Goal: Communication & Community: Answer question/provide support

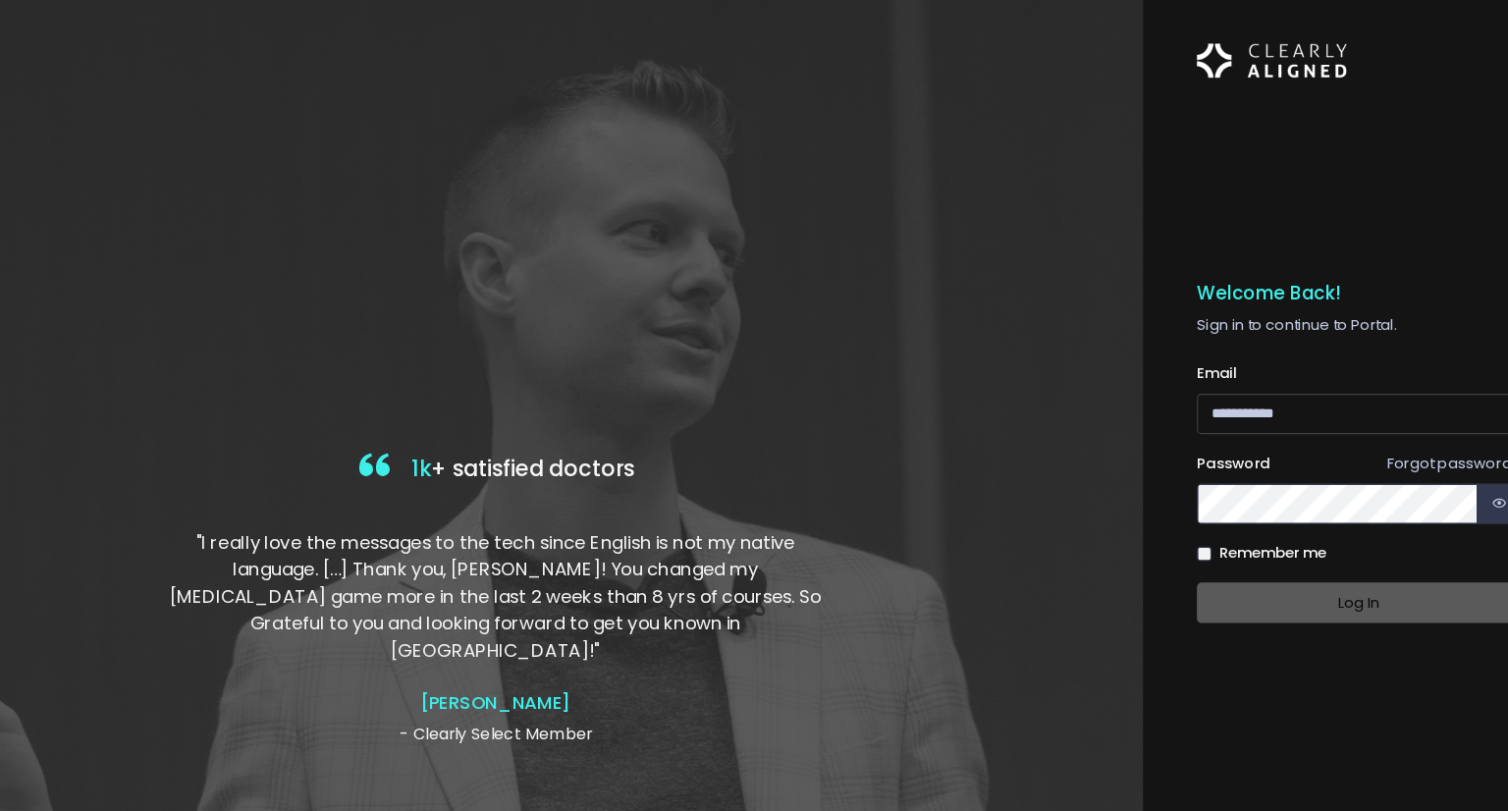
click at [1194, 386] on input "email" at bounding box center [1319, 382] width 283 height 36
type input "**********"
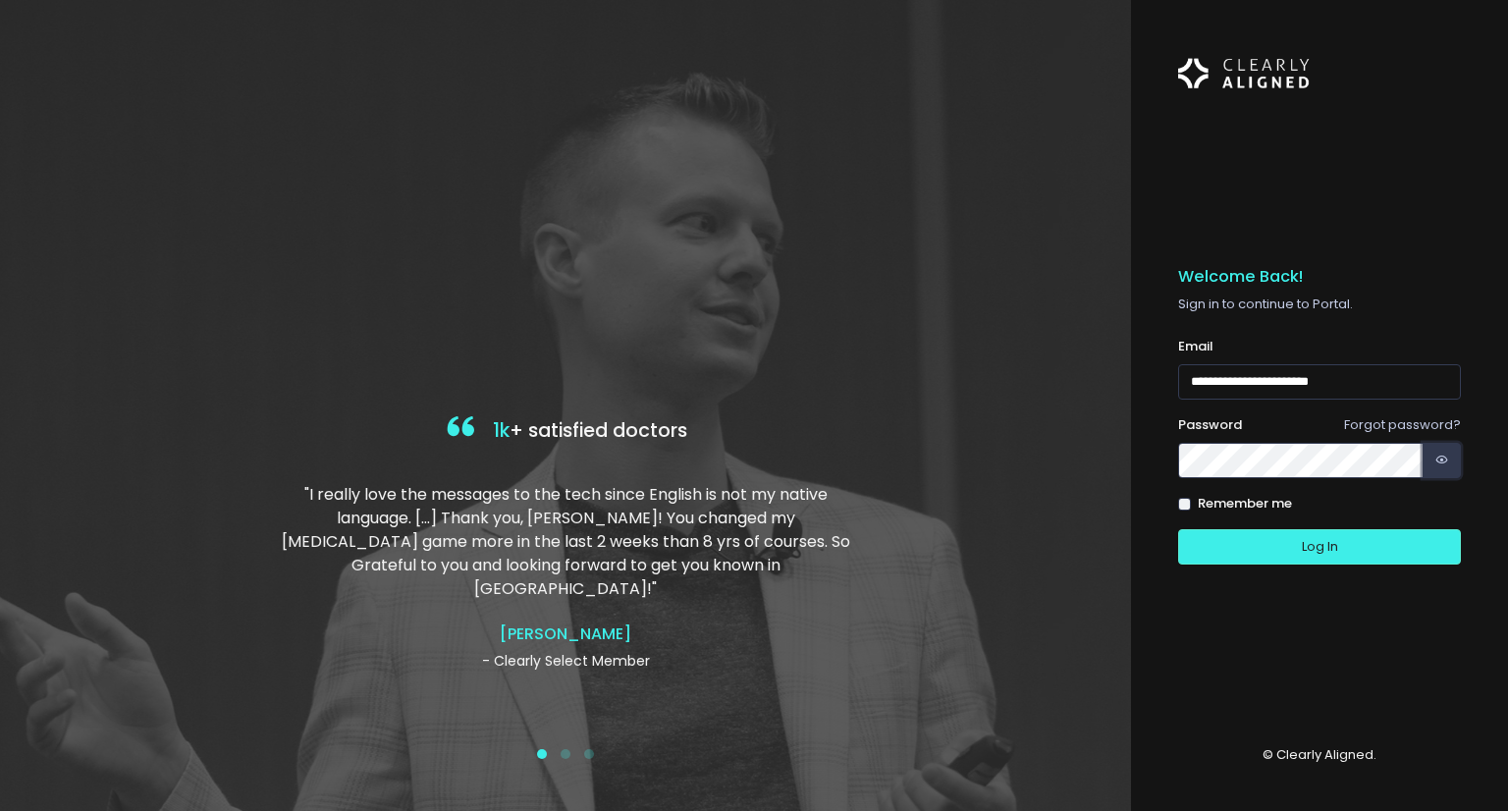
click at [1431, 467] on button "button" at bounding box center [1441, 461] width 38 height 36
click at [1193, 506] on div "Remember me" at bounding box center [1319, 504] width 283 height 20
click at [1271, 555] on button "Log In" at bounding box center [1319, 547] width 283 height 36
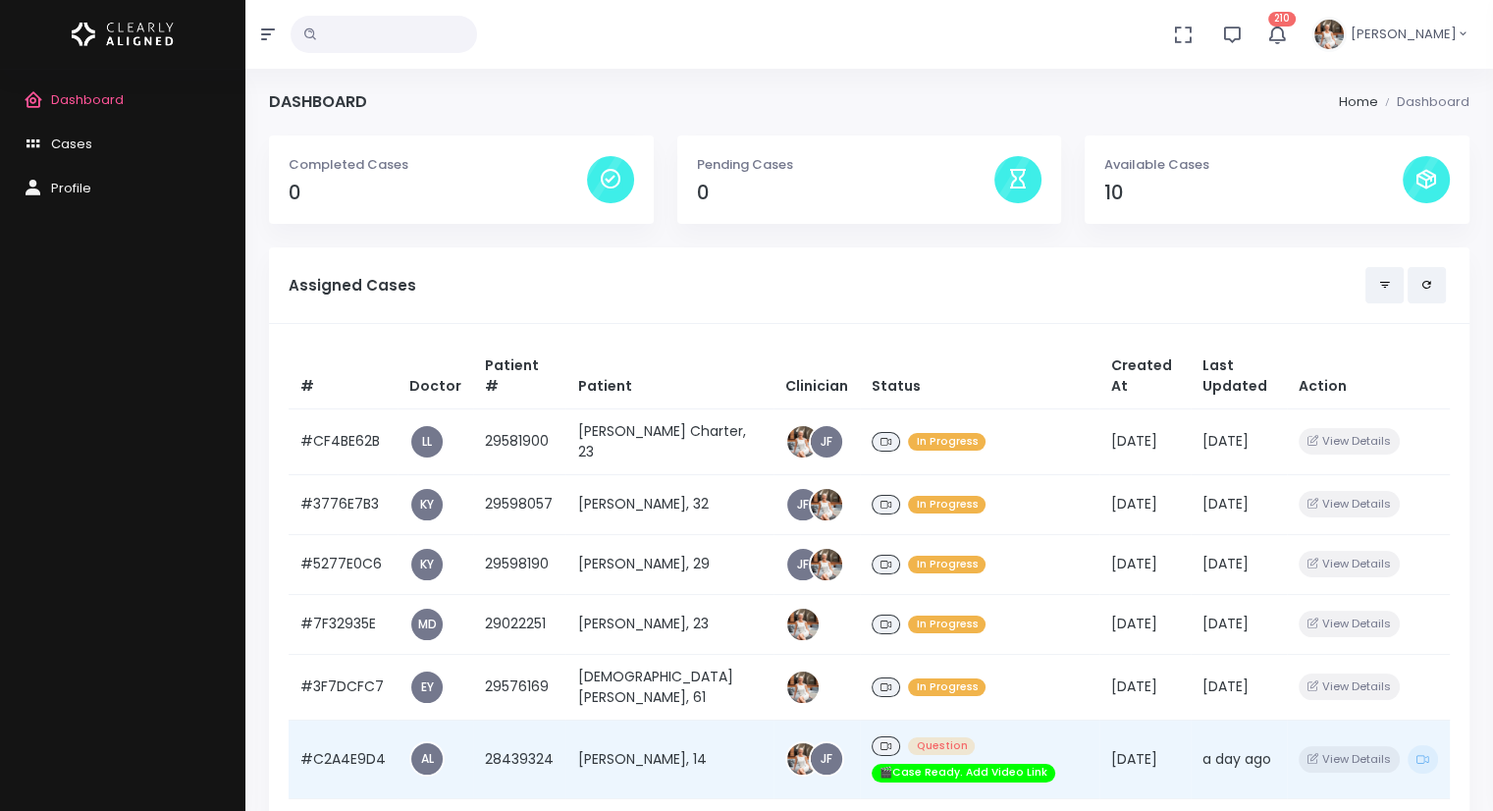
click at [355, 771] on td "#C2A4E9D4" at bounding box center [343, 759] width 109 height 79
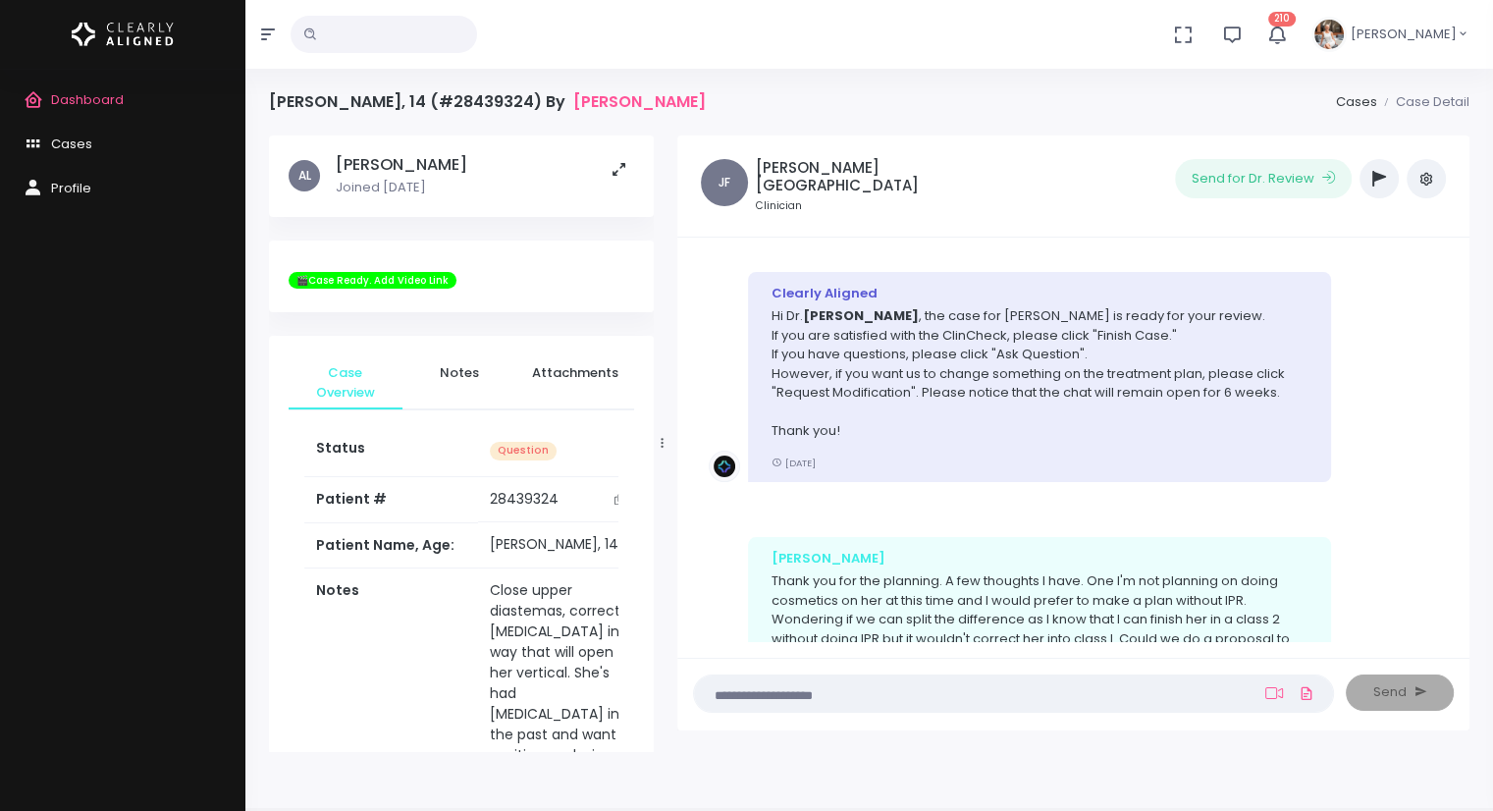
scroll to position [853, 0]
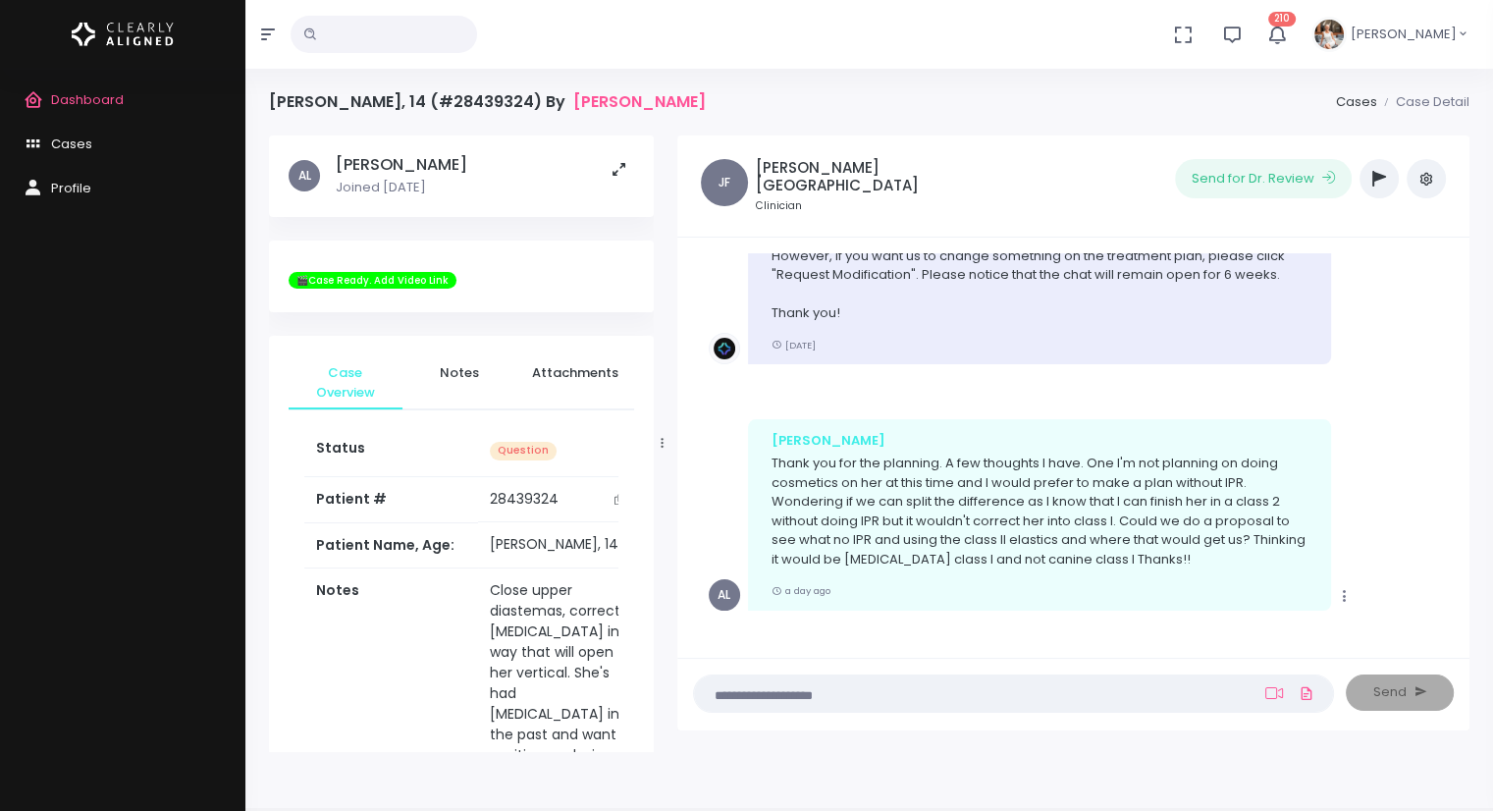
click at [848, 700] on textarea at bounding box center [975, 693] width 539 height 22
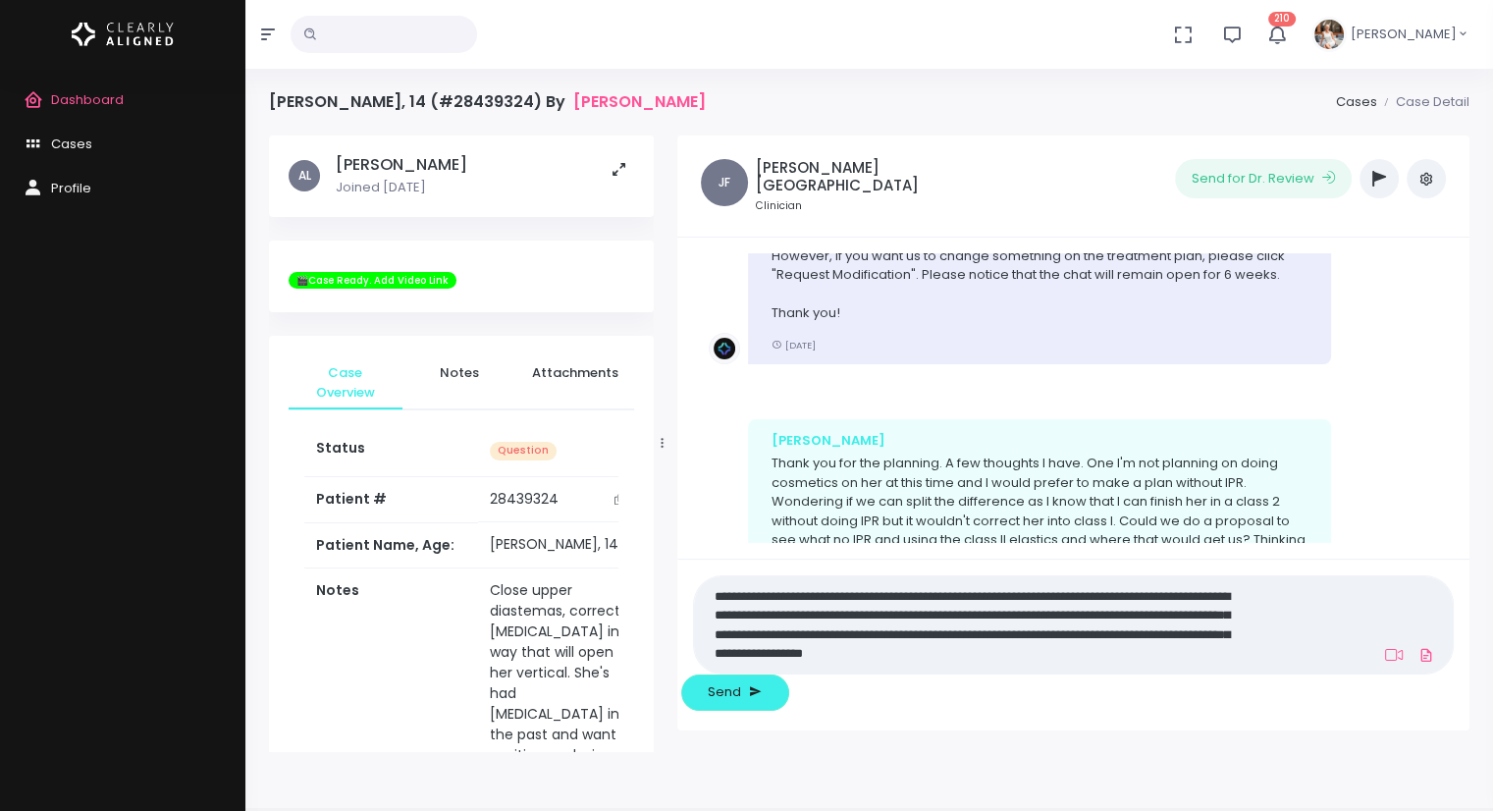
scroll to position [0, 0]
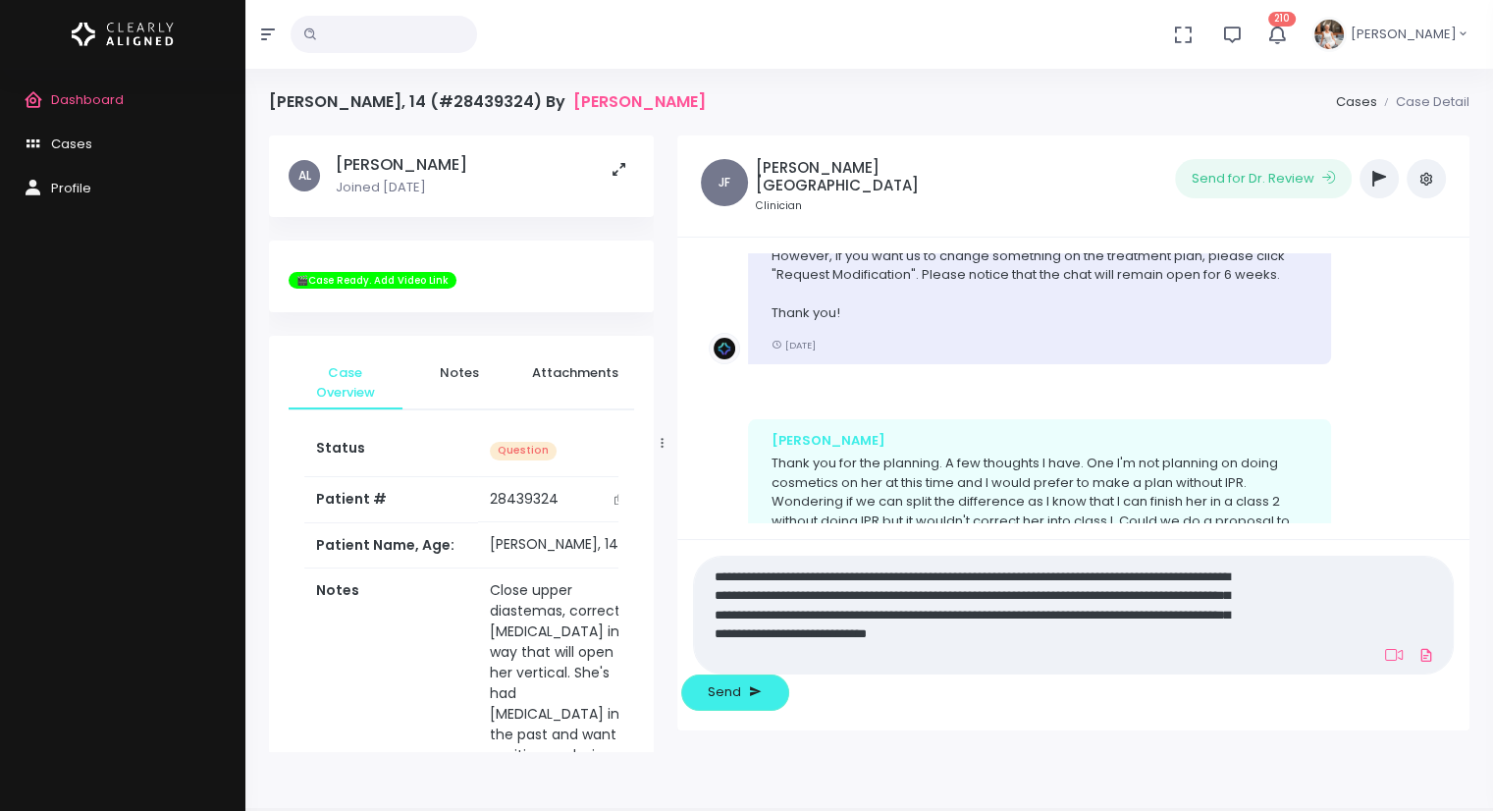
click at [1172, 666] on textarea "**********" at bounding box center [976, 614] width 540 height 102
click at [837, 666] on textarea "**********" at bounding box center [976, 614] width 540 height 102
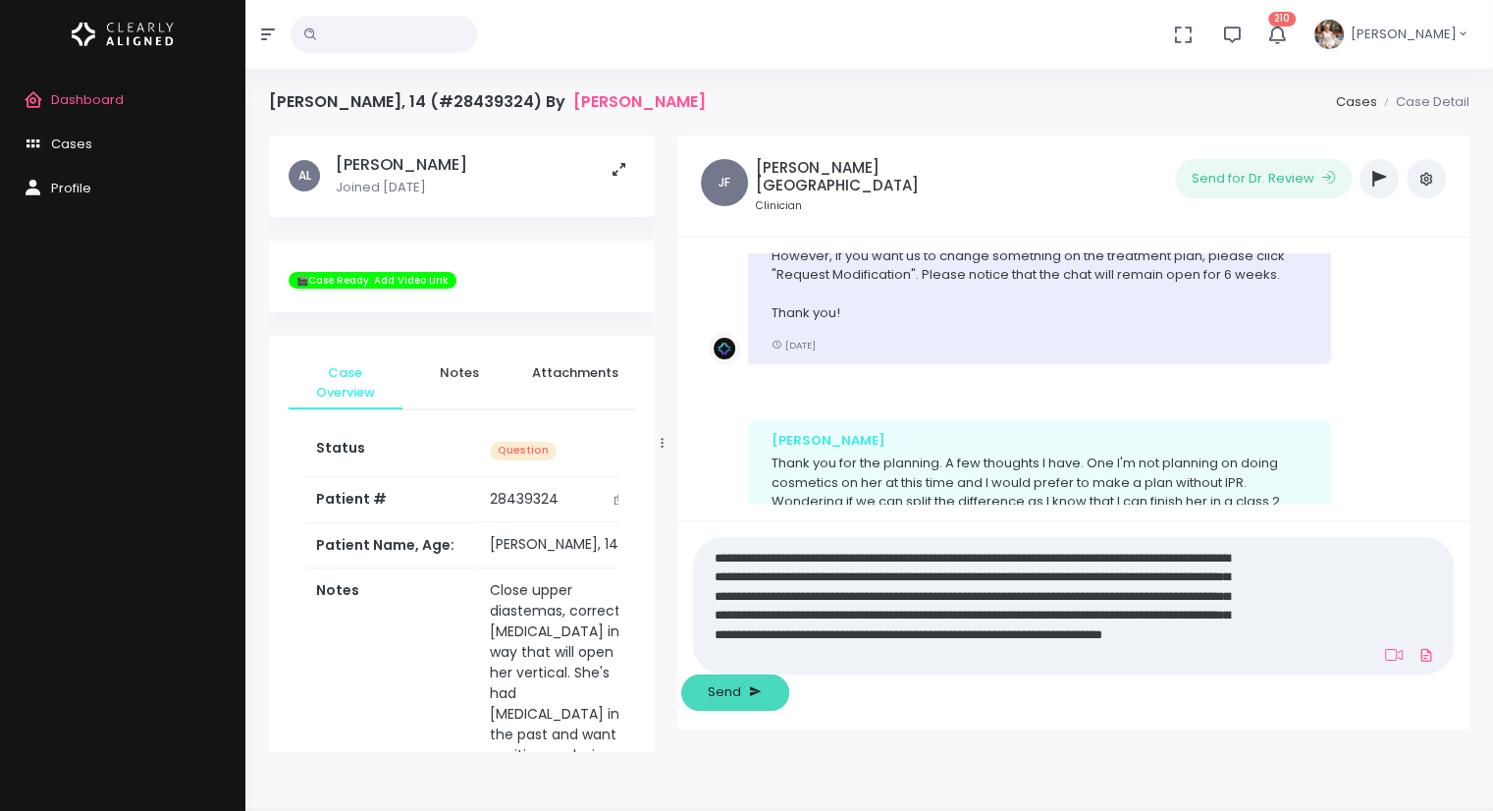
type textarea "**********"
click at [741, 697] on span "Send" at bounding box center [724, 692] width 33 height 20
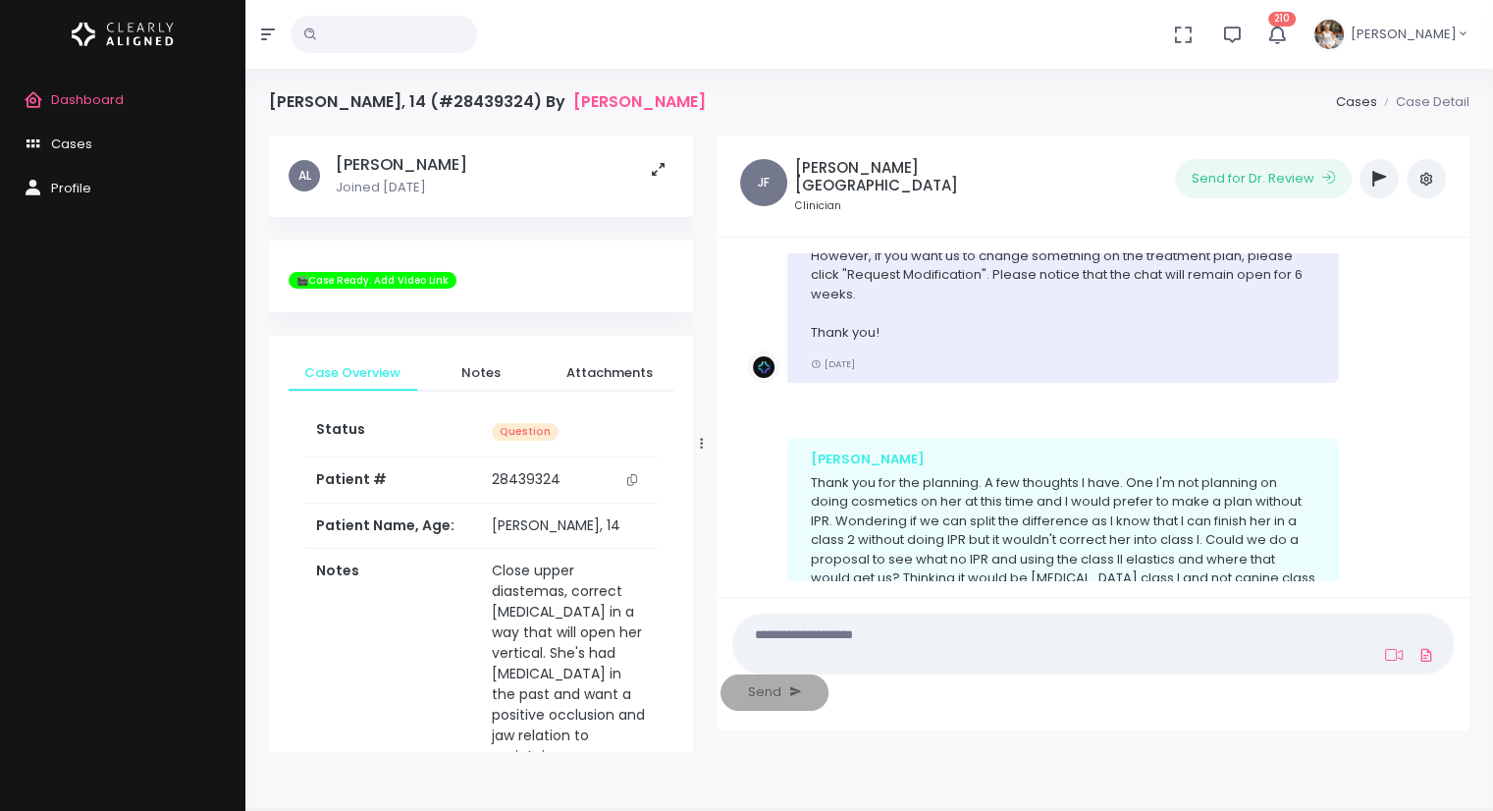
scroll to position [872, 0]
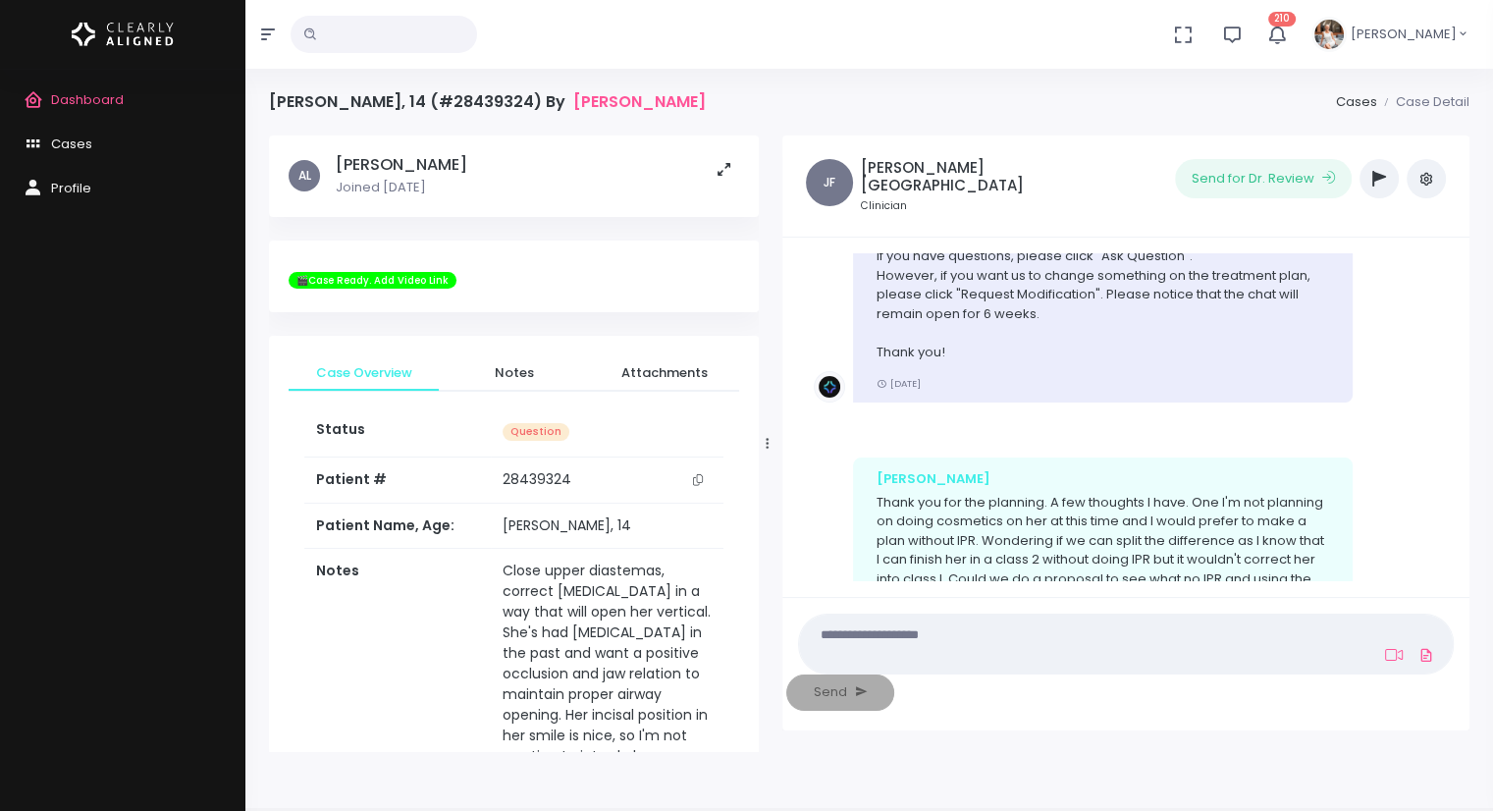
drag, startPoint x: 660, startPoint y: 445, endPoint x: 760, endPoint y: 441, distance: 100.2
click at [763, 441] on div at bounding box center [768, 443] width 10 height 604
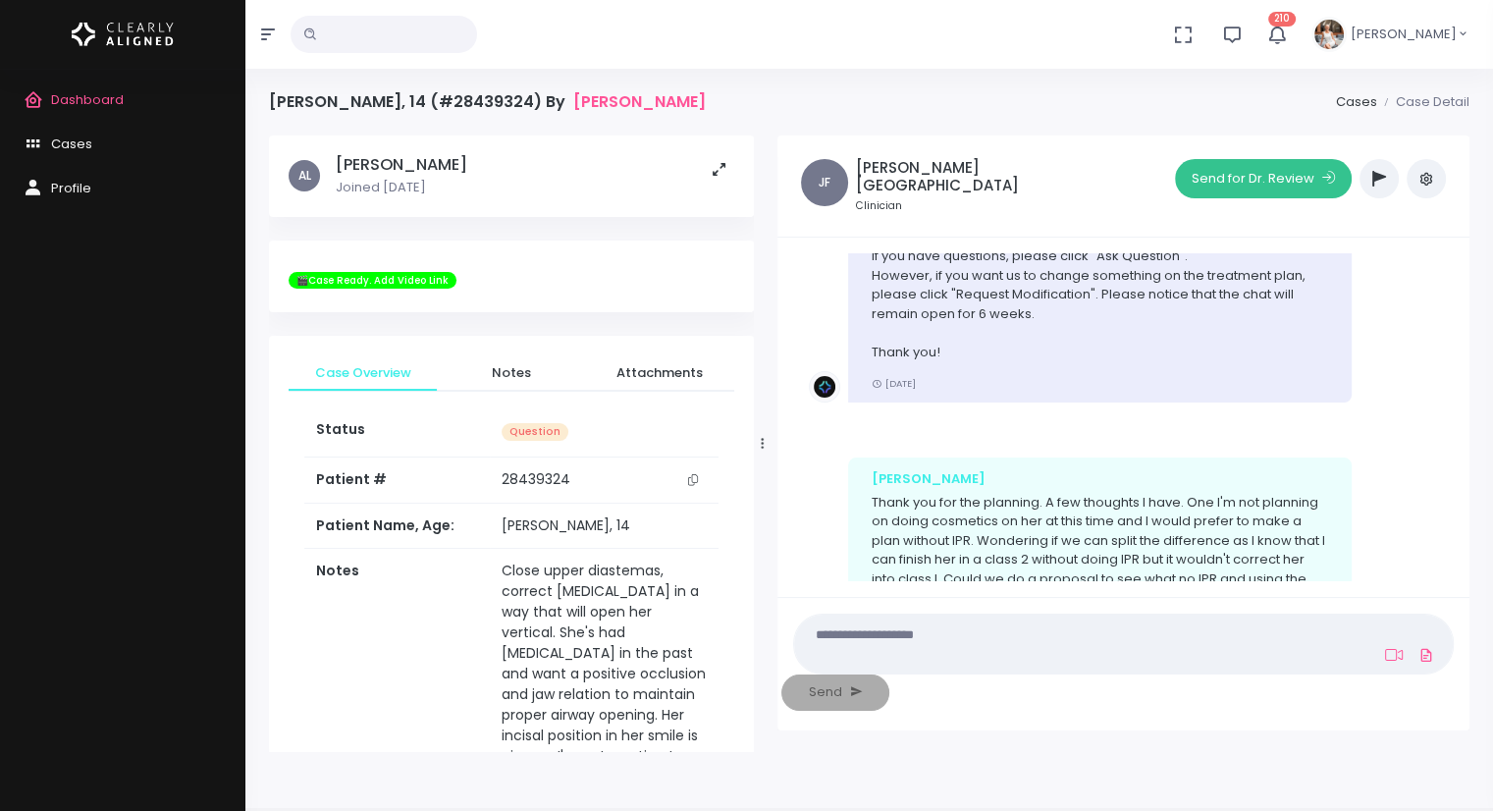
click at [1224, 180] on button "Send for Dr. Review" at bounding box center [1263, 178] width 177 height 39
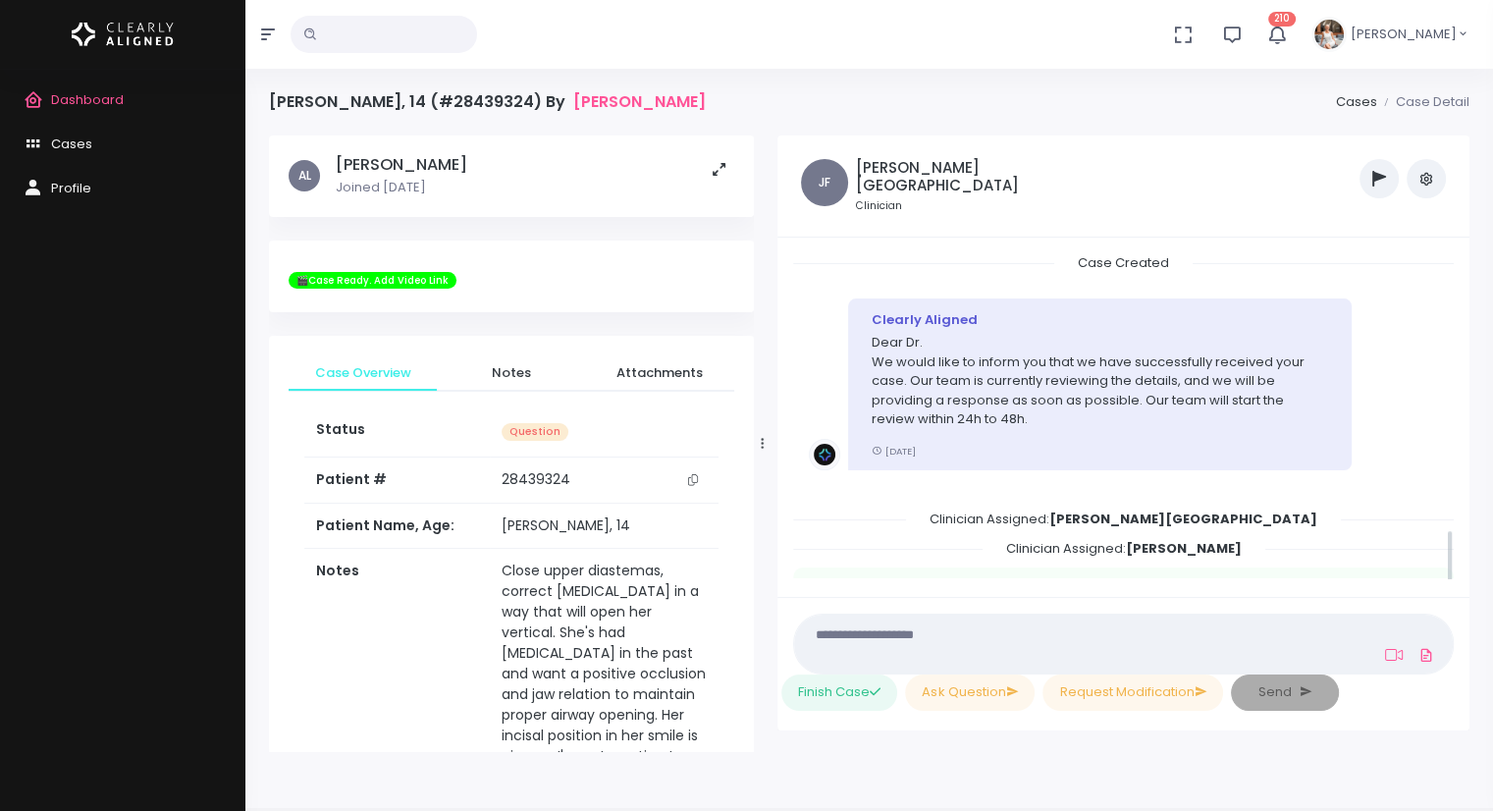
scroll to position [1632, 0]
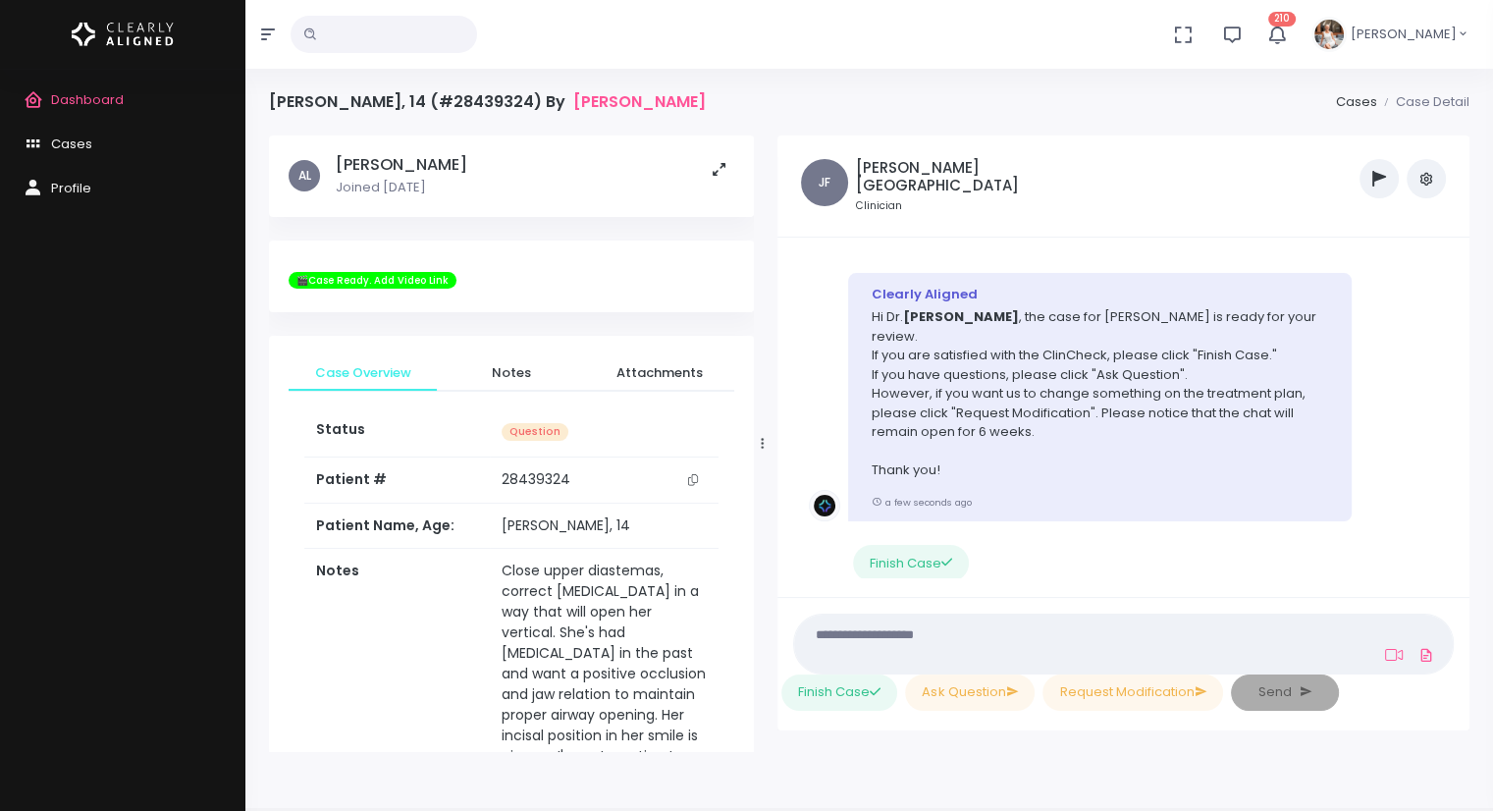
drag, startPoint x: 701, startPoint y: 555, endPoint x: 644, endPoint y: 193, distance: 365.7
click at [644, 193] on div "AL Lesko, Allison Joined 4 months ago" at bounding box center [512, 176] width 446 height 42
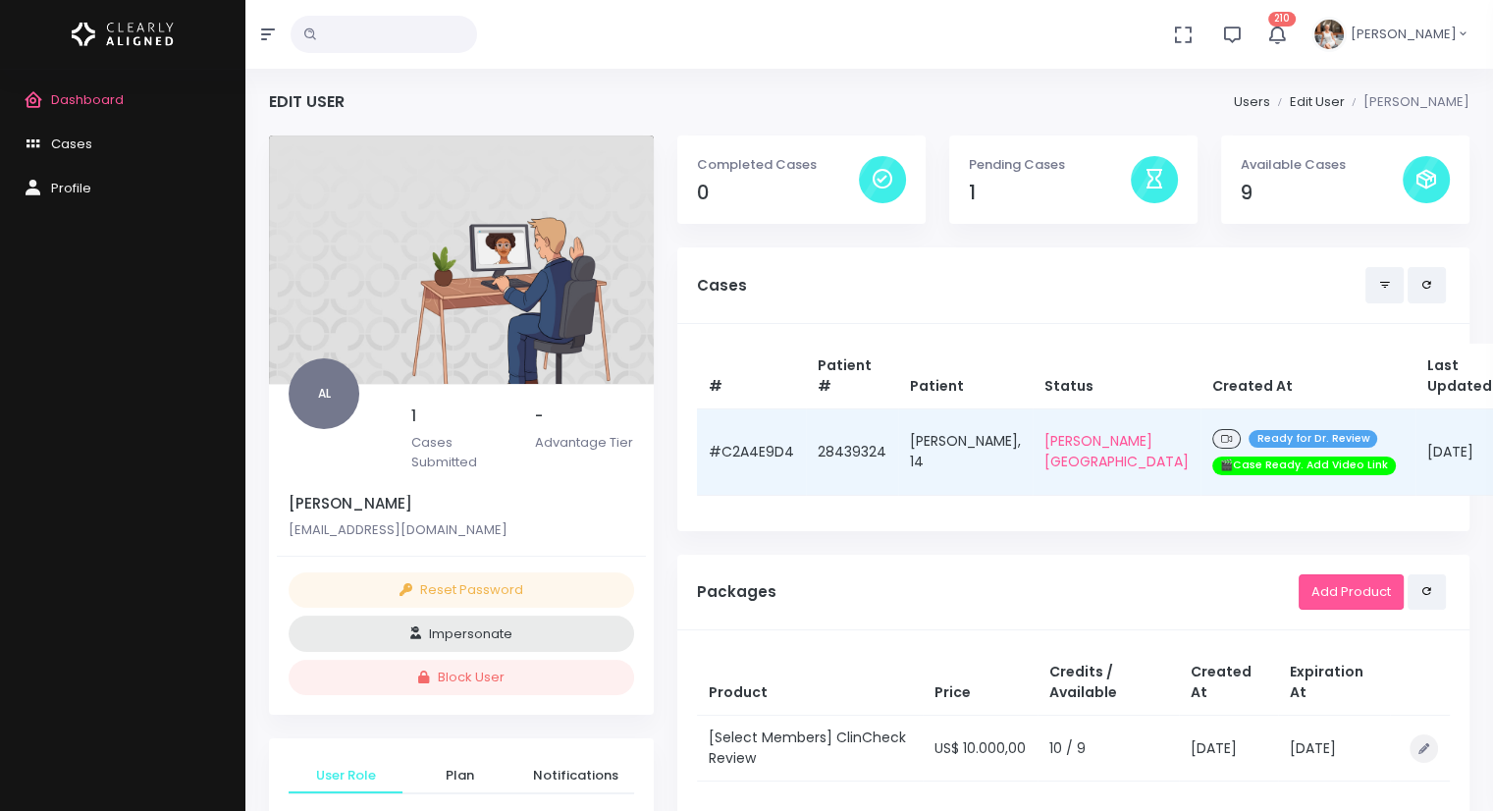
click at [746, 456] on td "#C2A4E9D4" at bounding box center [751, 451] width 109 height 86
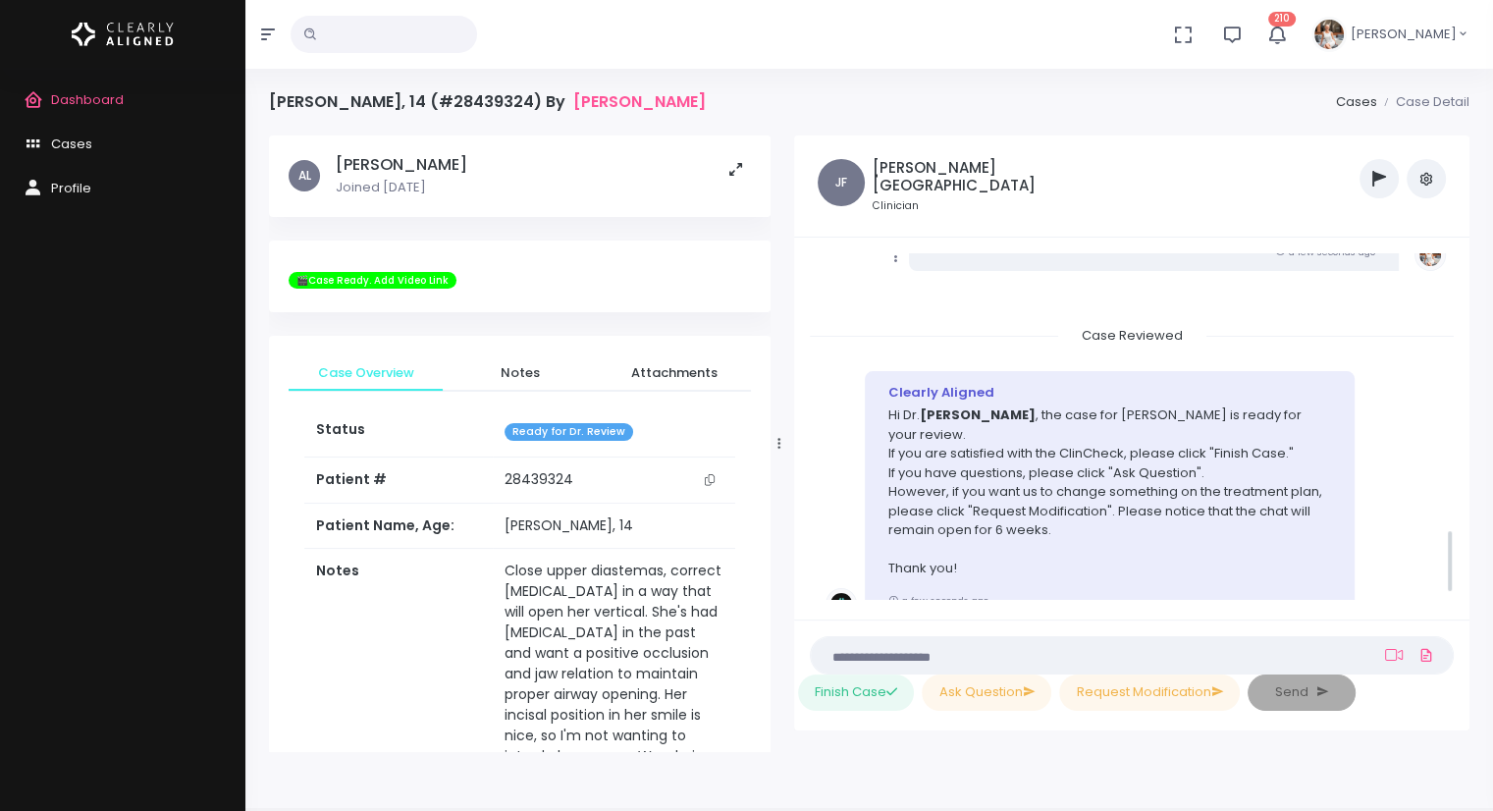
scroll to position [1554, 0]
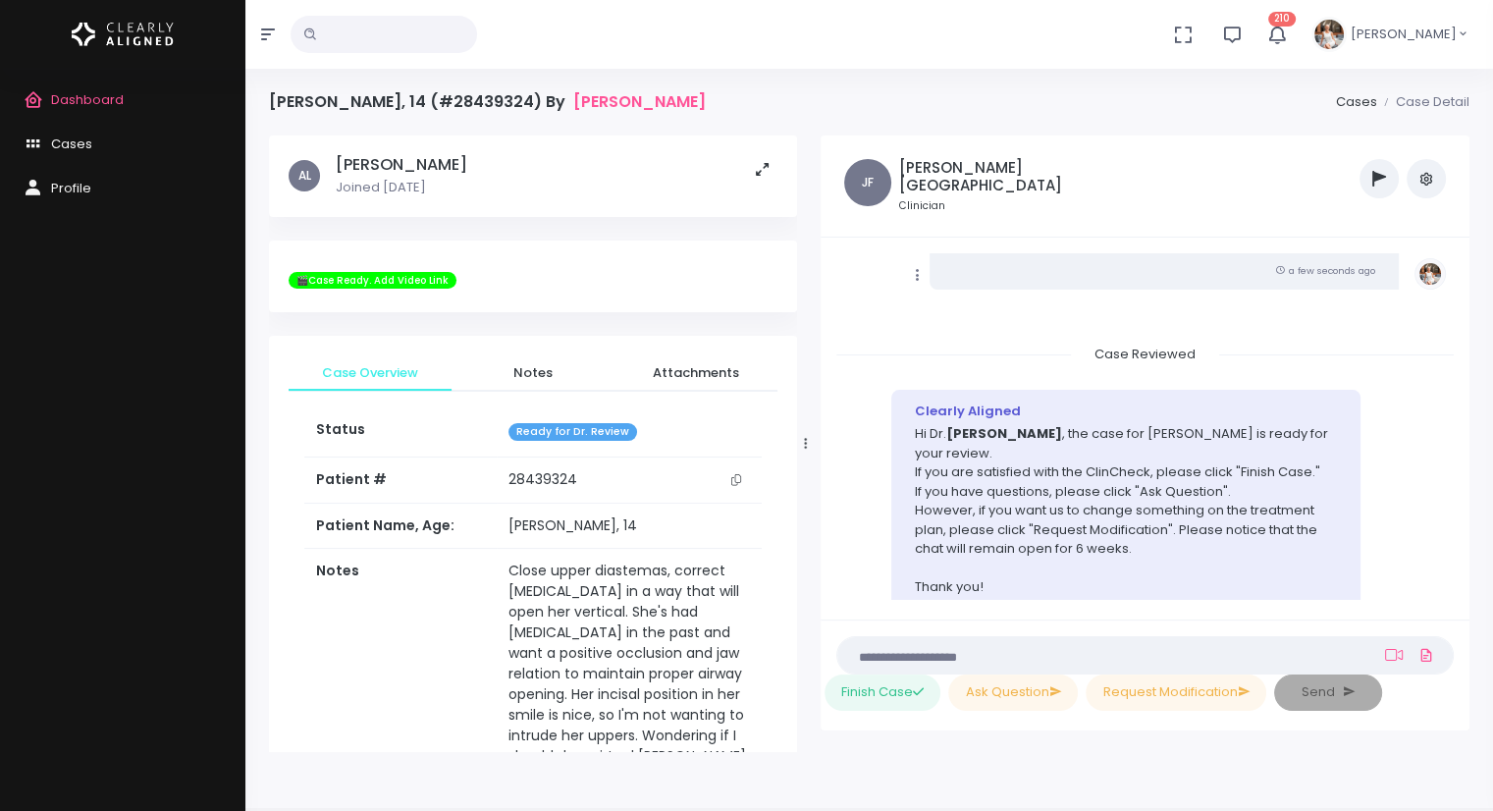
drag, startPoint x: 661, startPoint y: 441, endPoint x: 804, endPoint y: 428, distance: 143.9
click at [804, 428] on div at bounding box center [806, 443] width 10 height 604
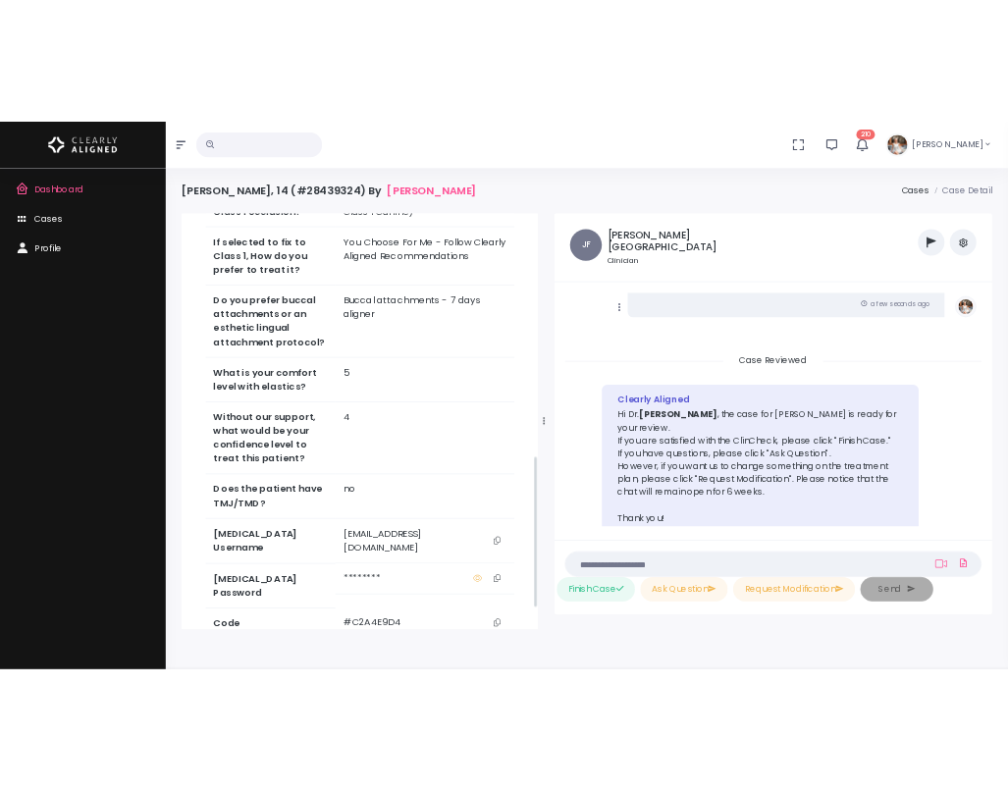
scroll to position [982, 0]
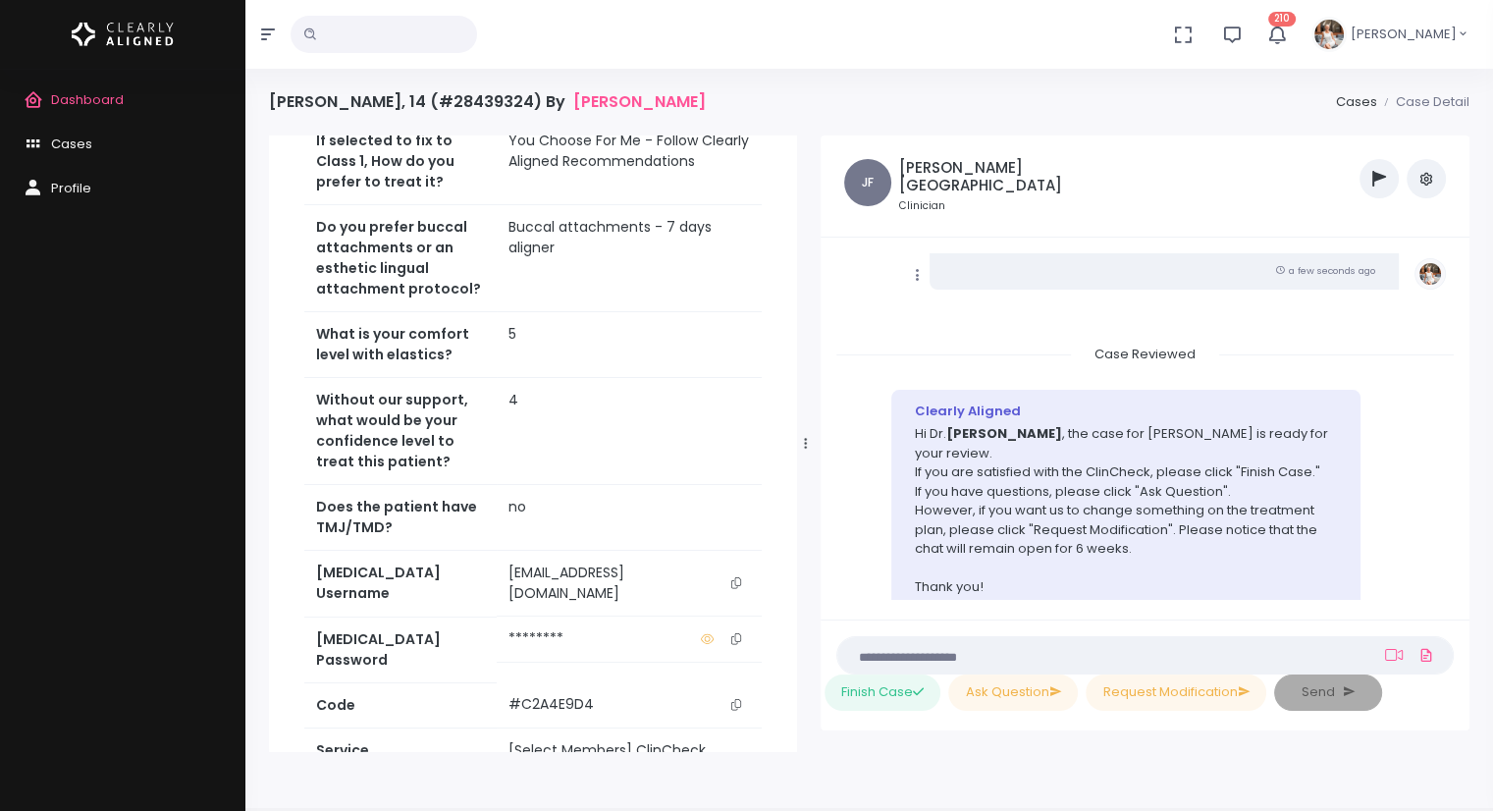
click at [738, 577] on icon "scrollable content" at bounding box center [736, 582] width 10 height 11
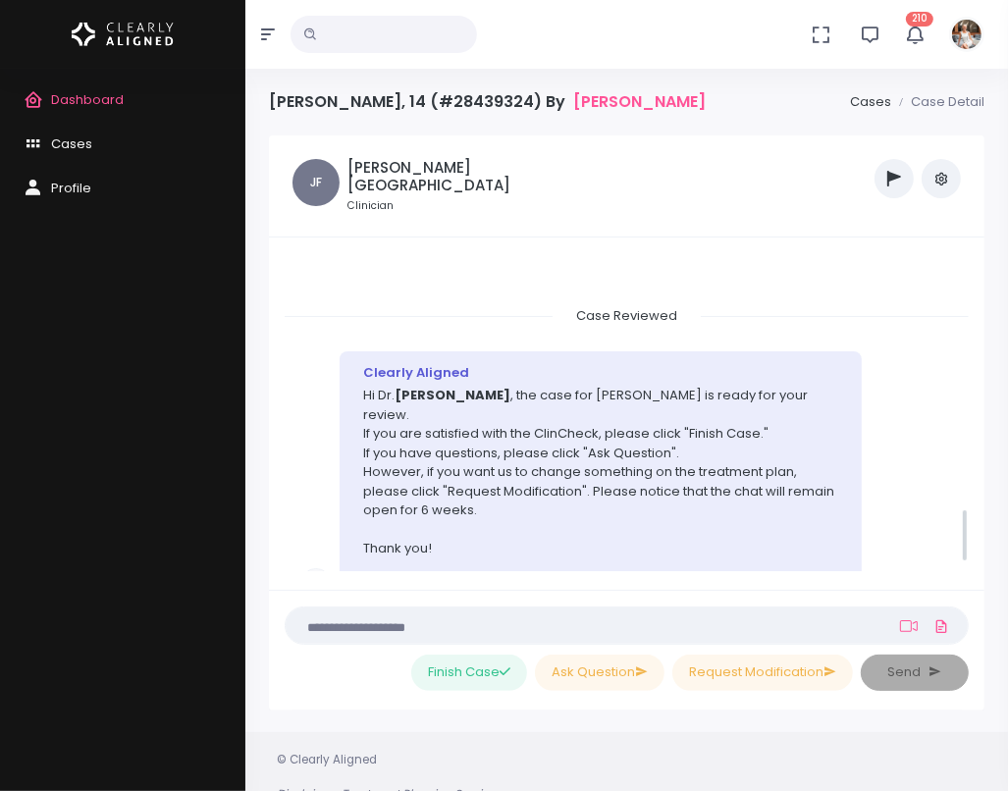
scroll to position [1534, 0]
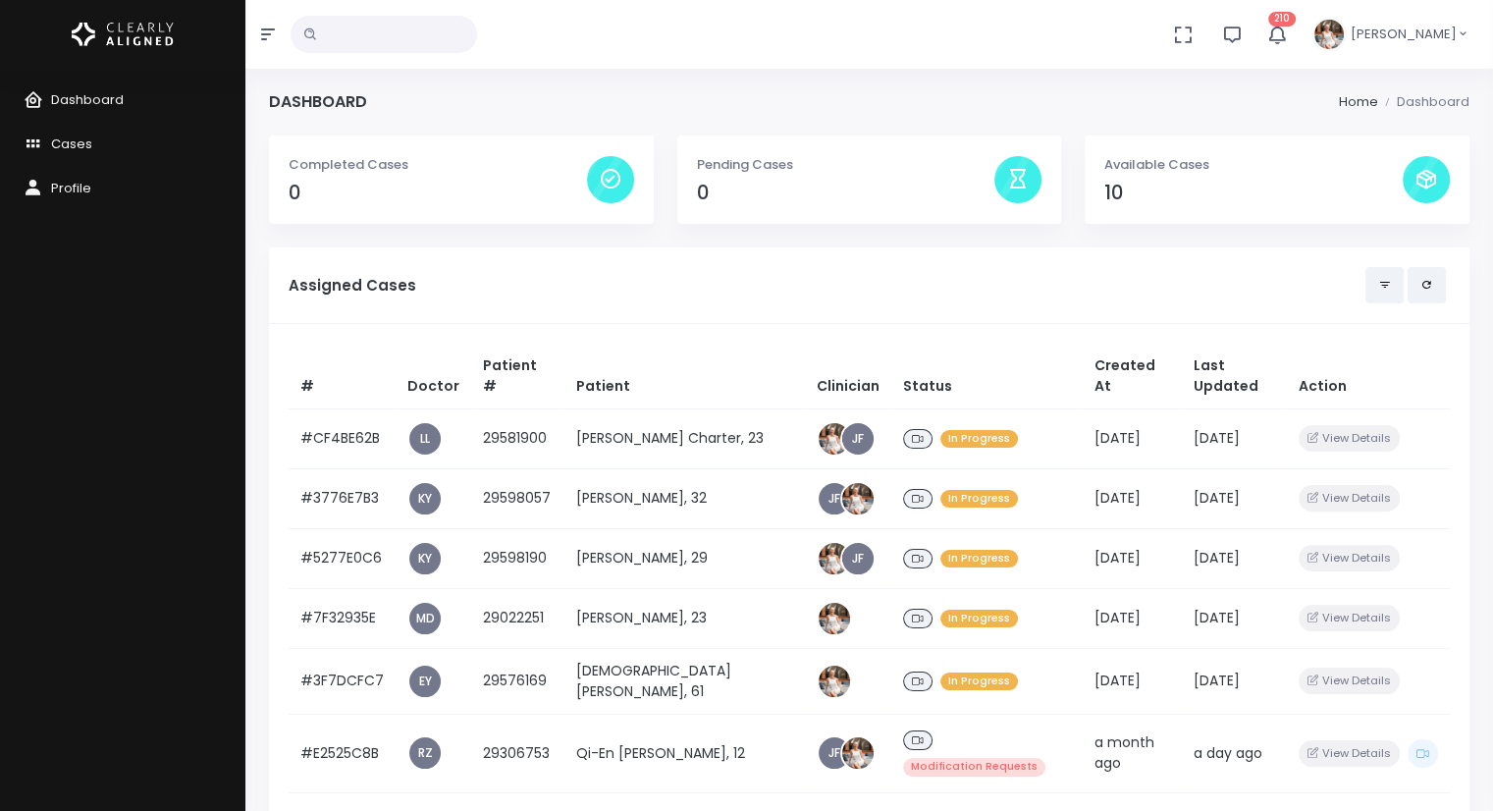
click at [340, 44] on input "text" at bounding box center [384, 34] width 187 height 37
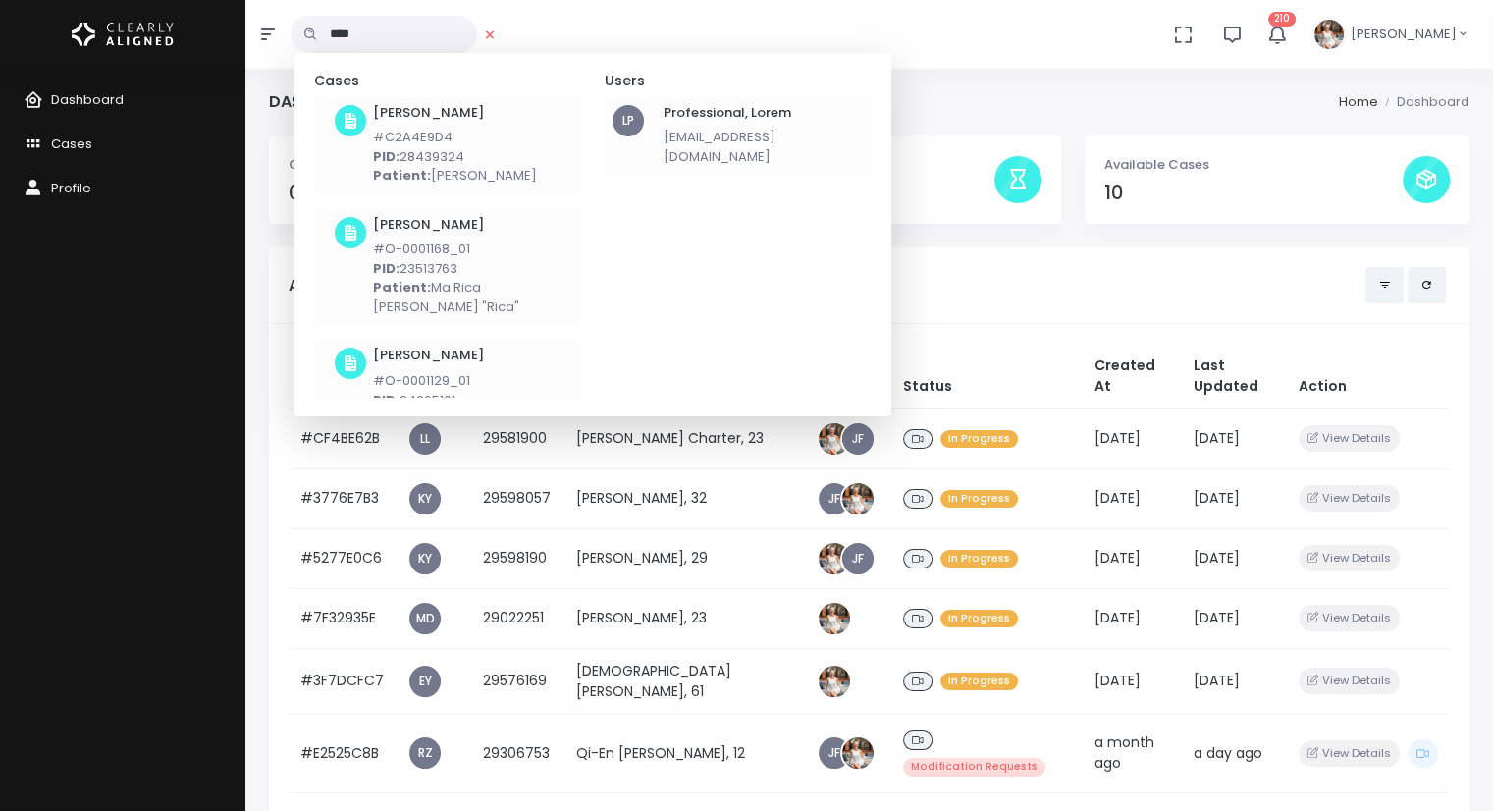
type input "****"
click at [411, 119] on h6 "[PERSON_NAME]" at bounding box center [455, 113] width 164 height 16
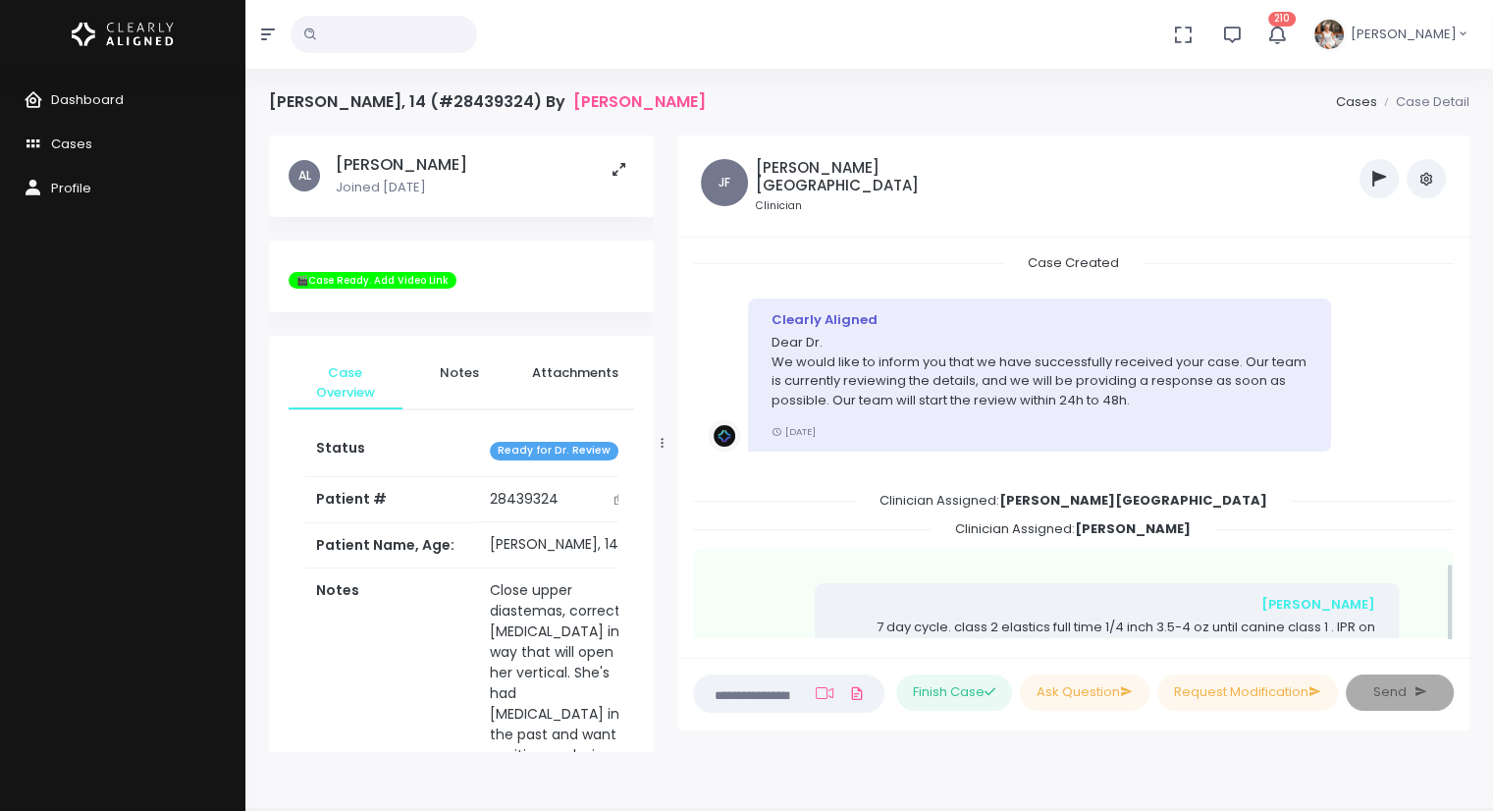
scroll to position [1476, 0]
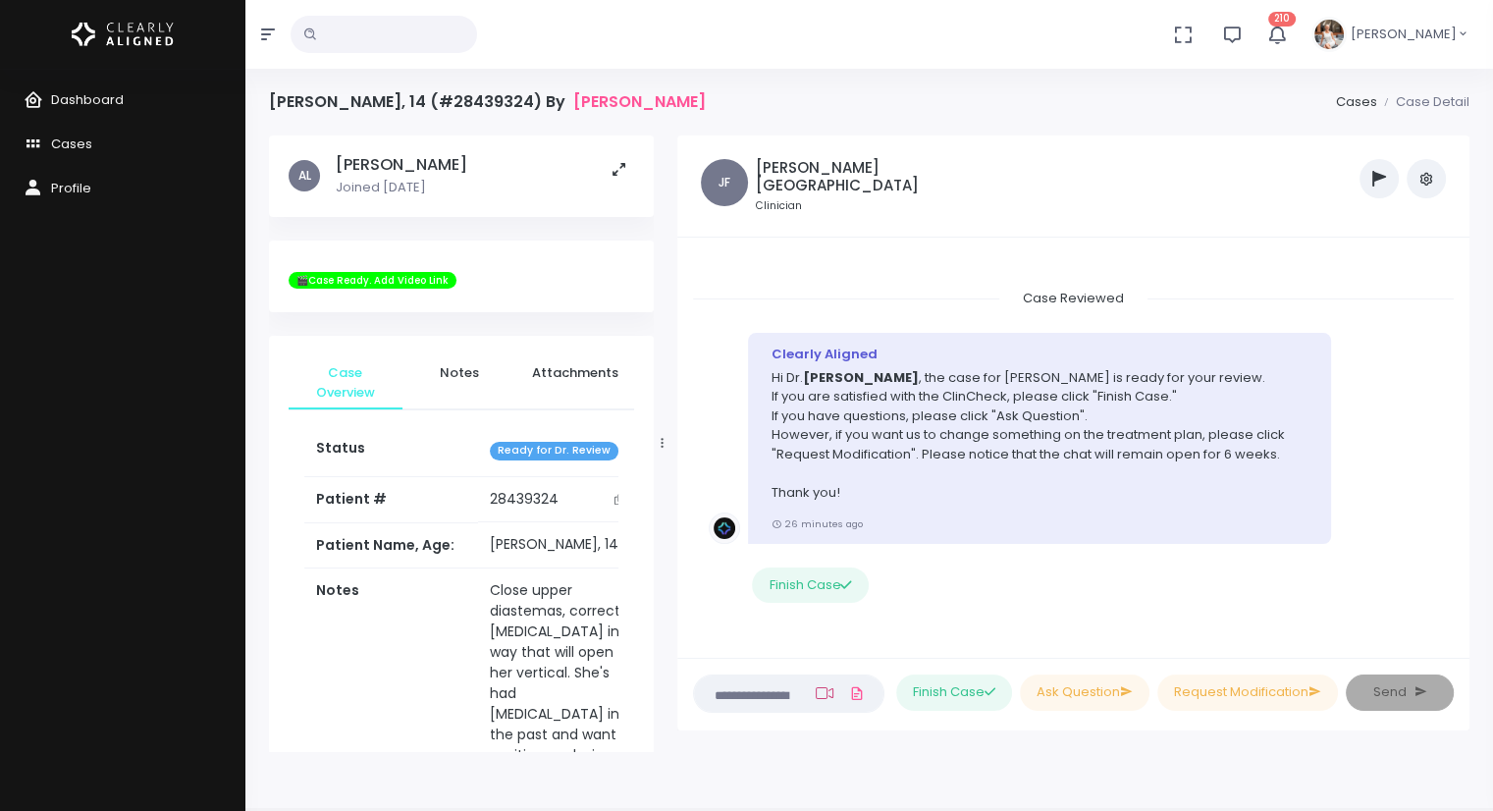
click at [820, 694] on icon at bounding box center [825, 693] width 18 height 16
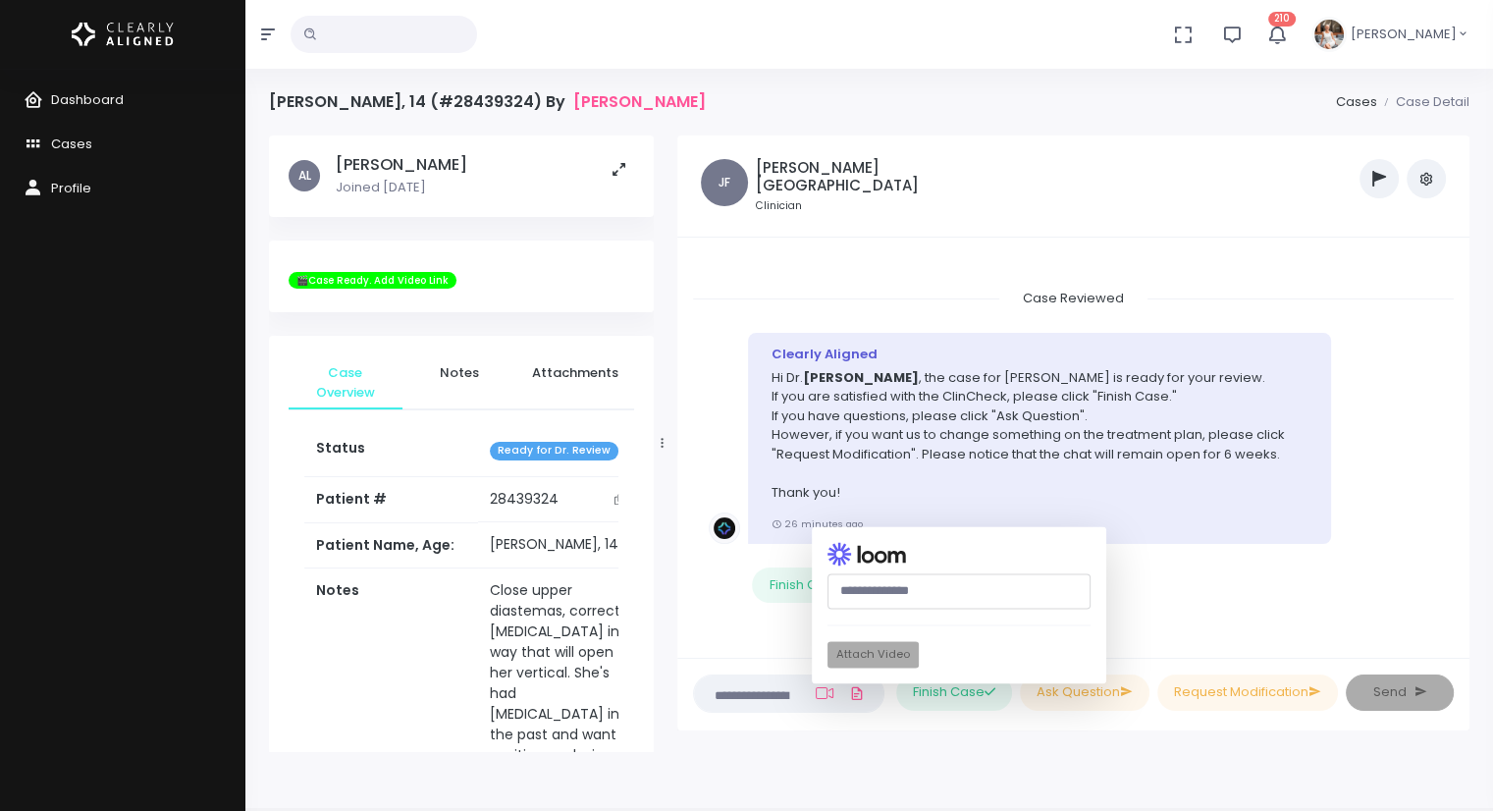
click at [852, 591] on input "text" at bounding box center [958, 591] width 263 height 36
paste input "**********"
type input "**********"
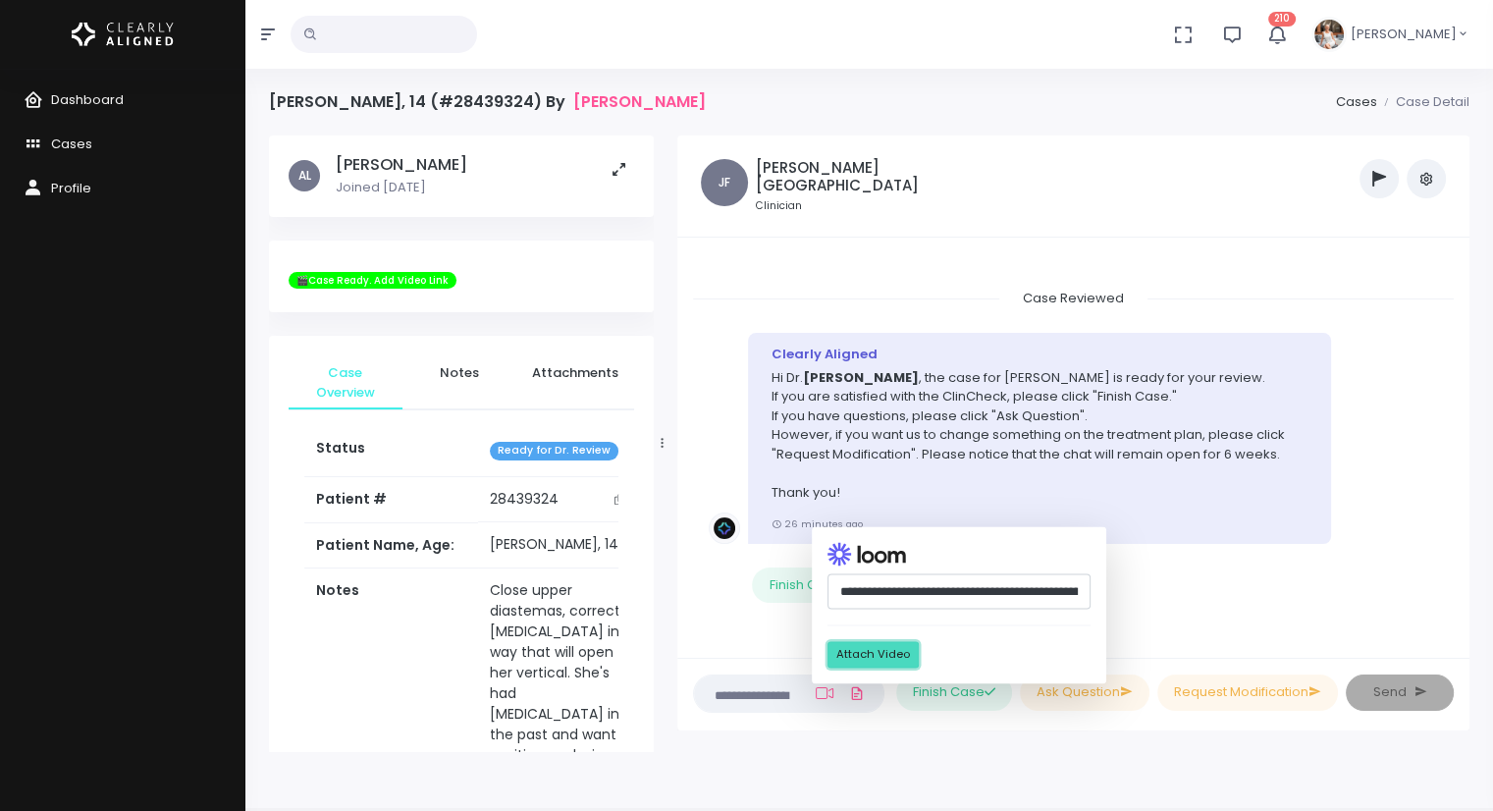
click at [862, 661] on button "Attach Video" at bounding box center [872, 655] width 91 height 27
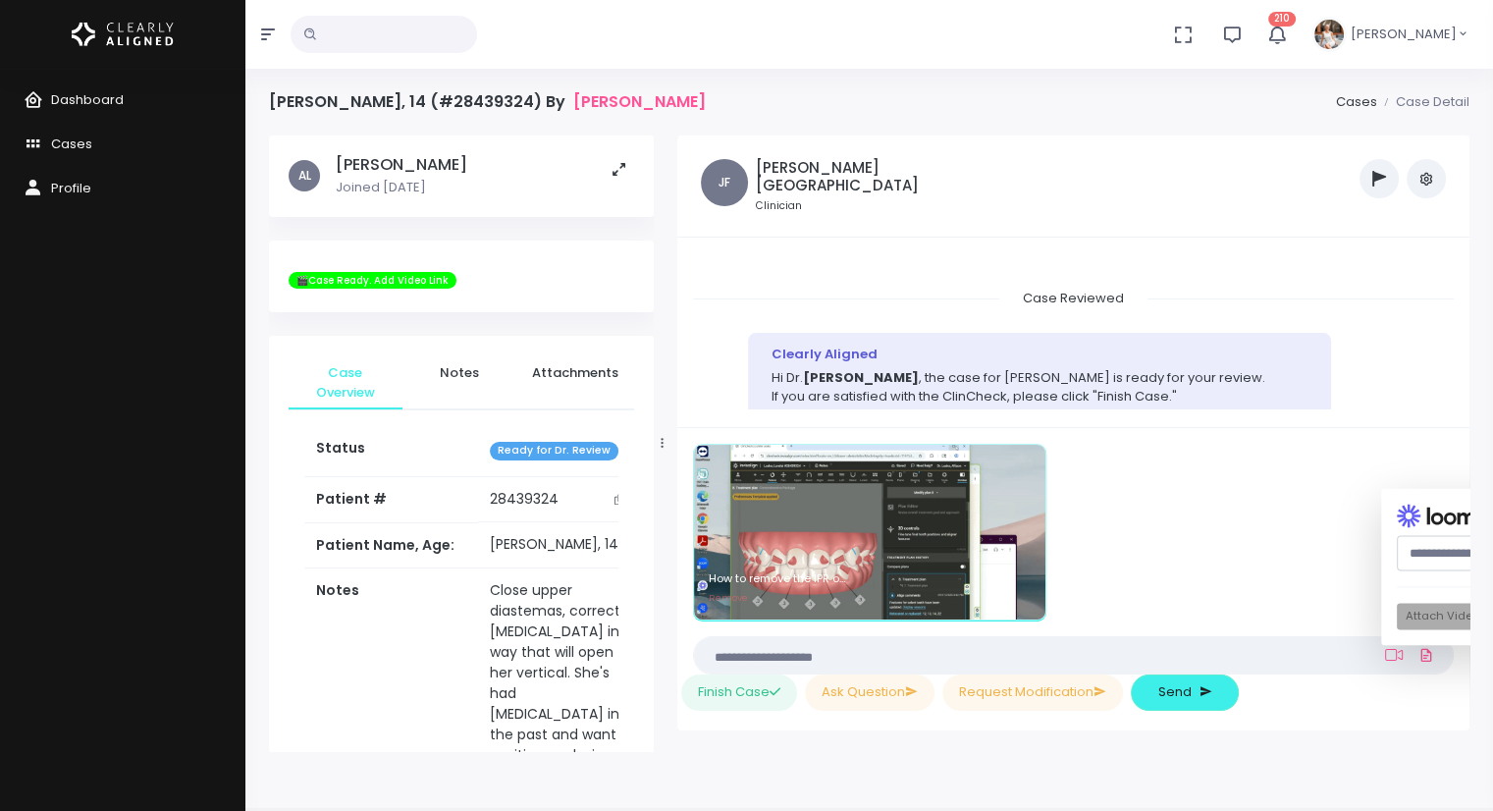
click at [751, 657] on textarea at bounding box center [1035, 655] width 659 height 22
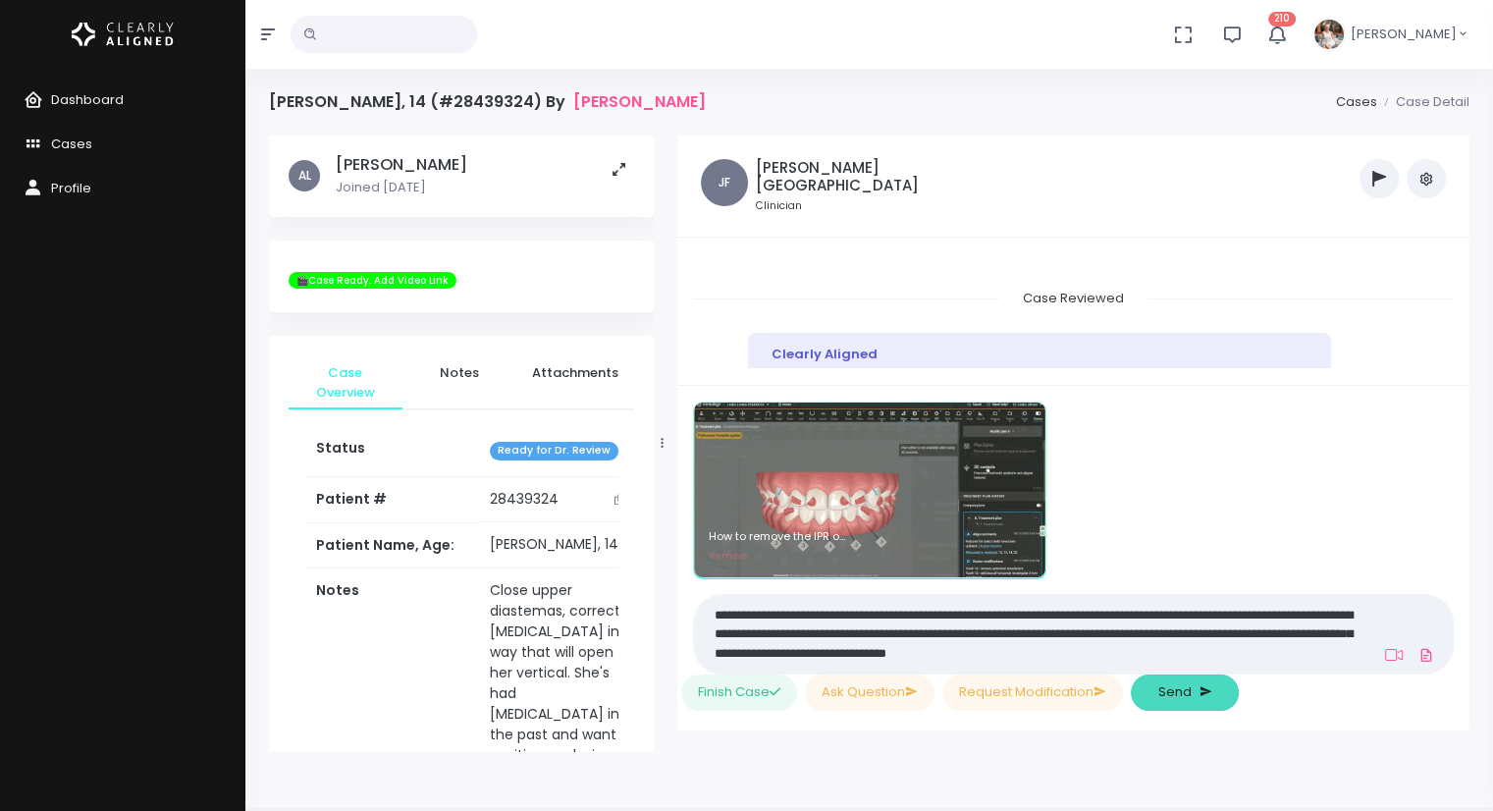
type textarea "**********"
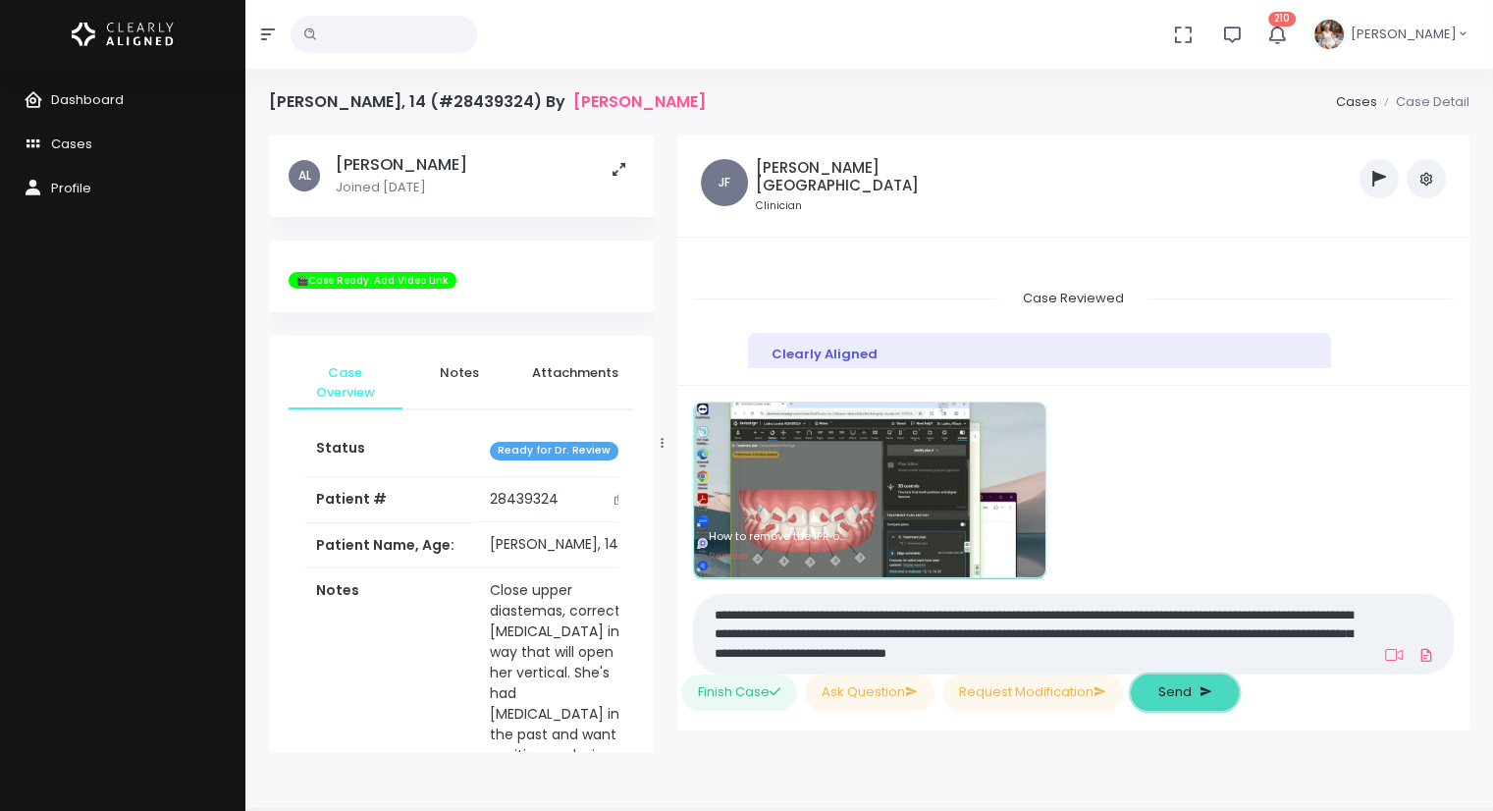
click at [1173, 697] on span "Send" at bounding box center [1174, 692] width 33 height 20
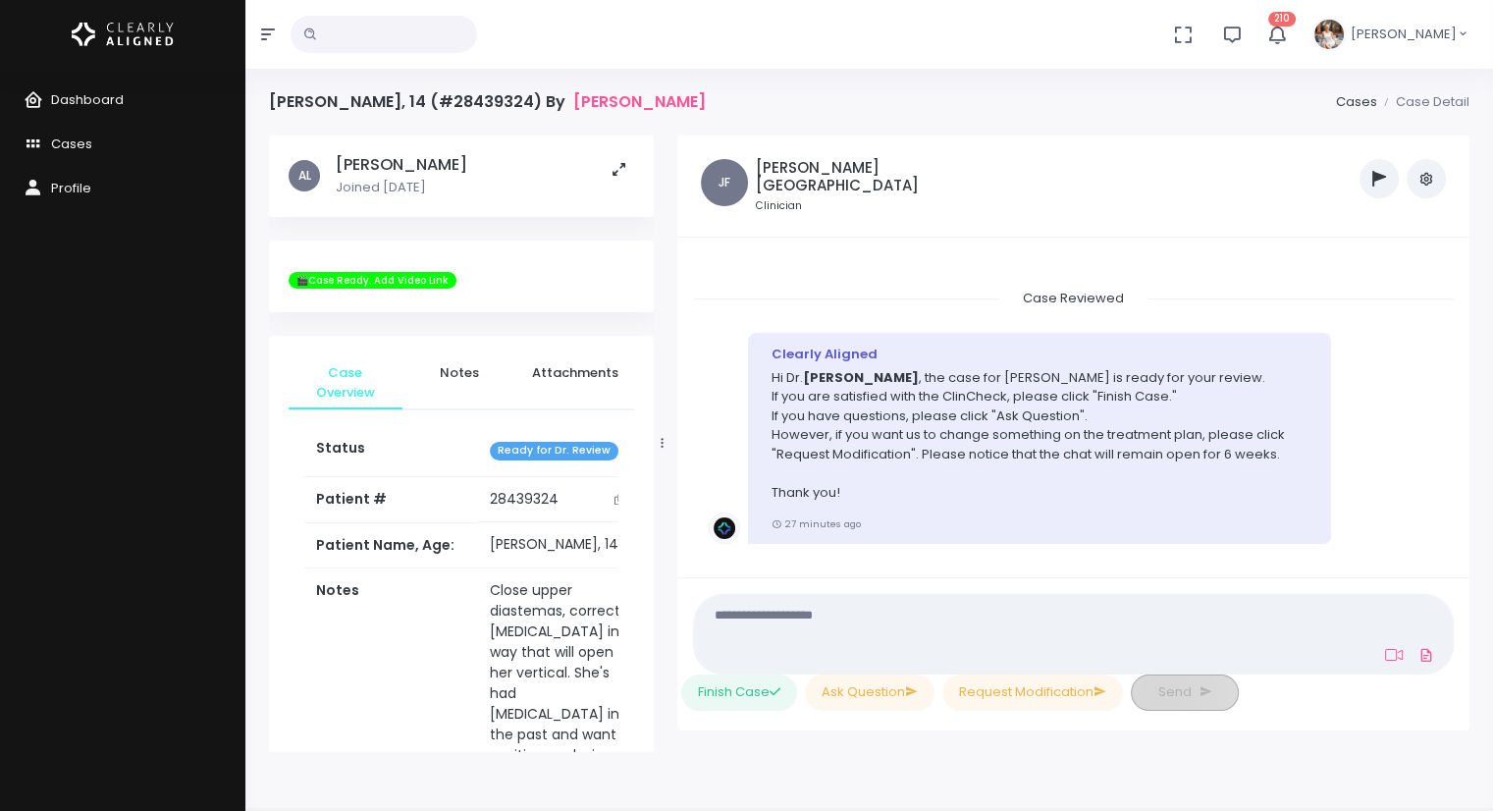
scroll to position [1852, 0]
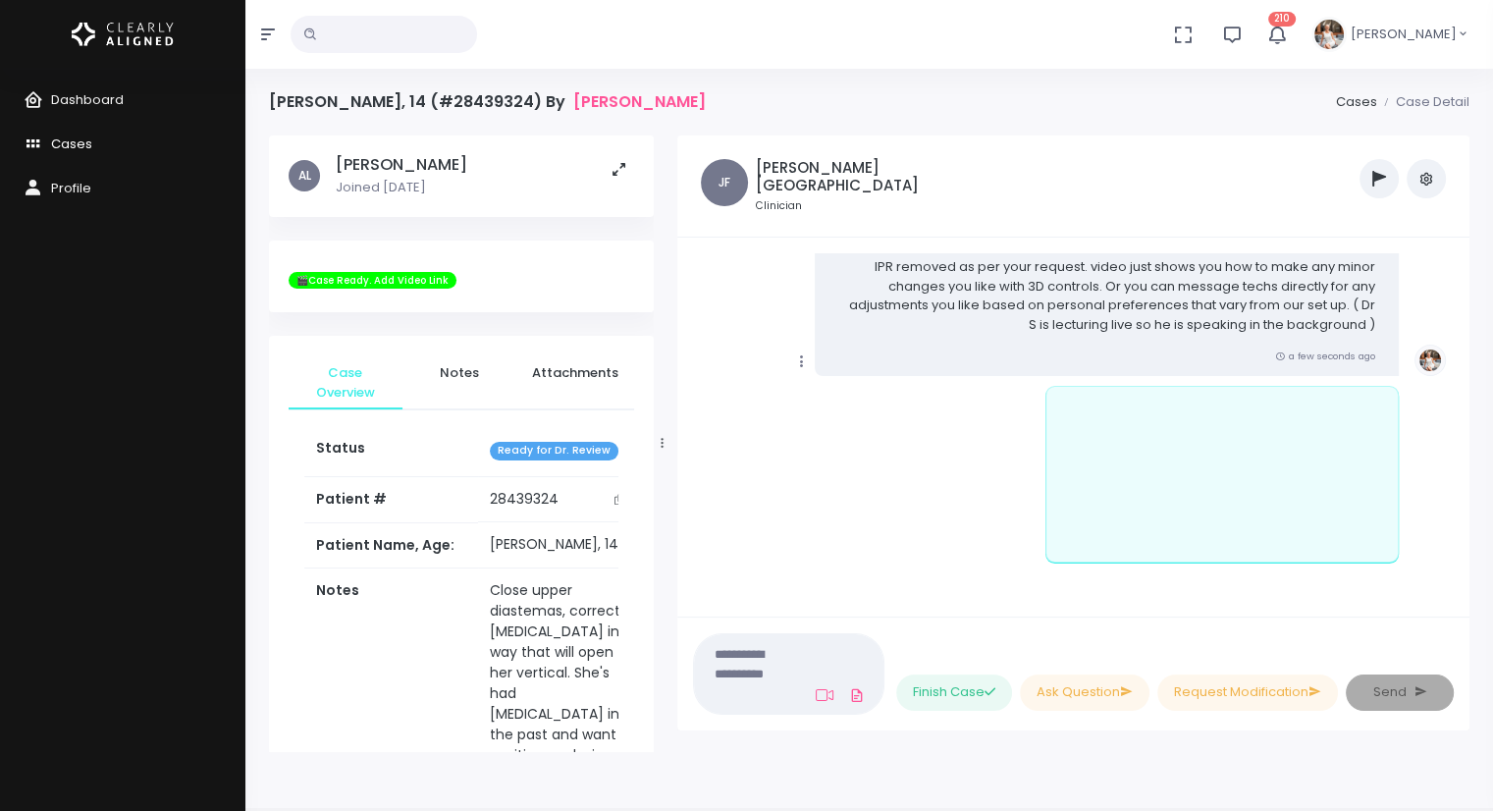
click at [90, 153] on link "Cases" at bounding box center [122, 145] width 245 height 44
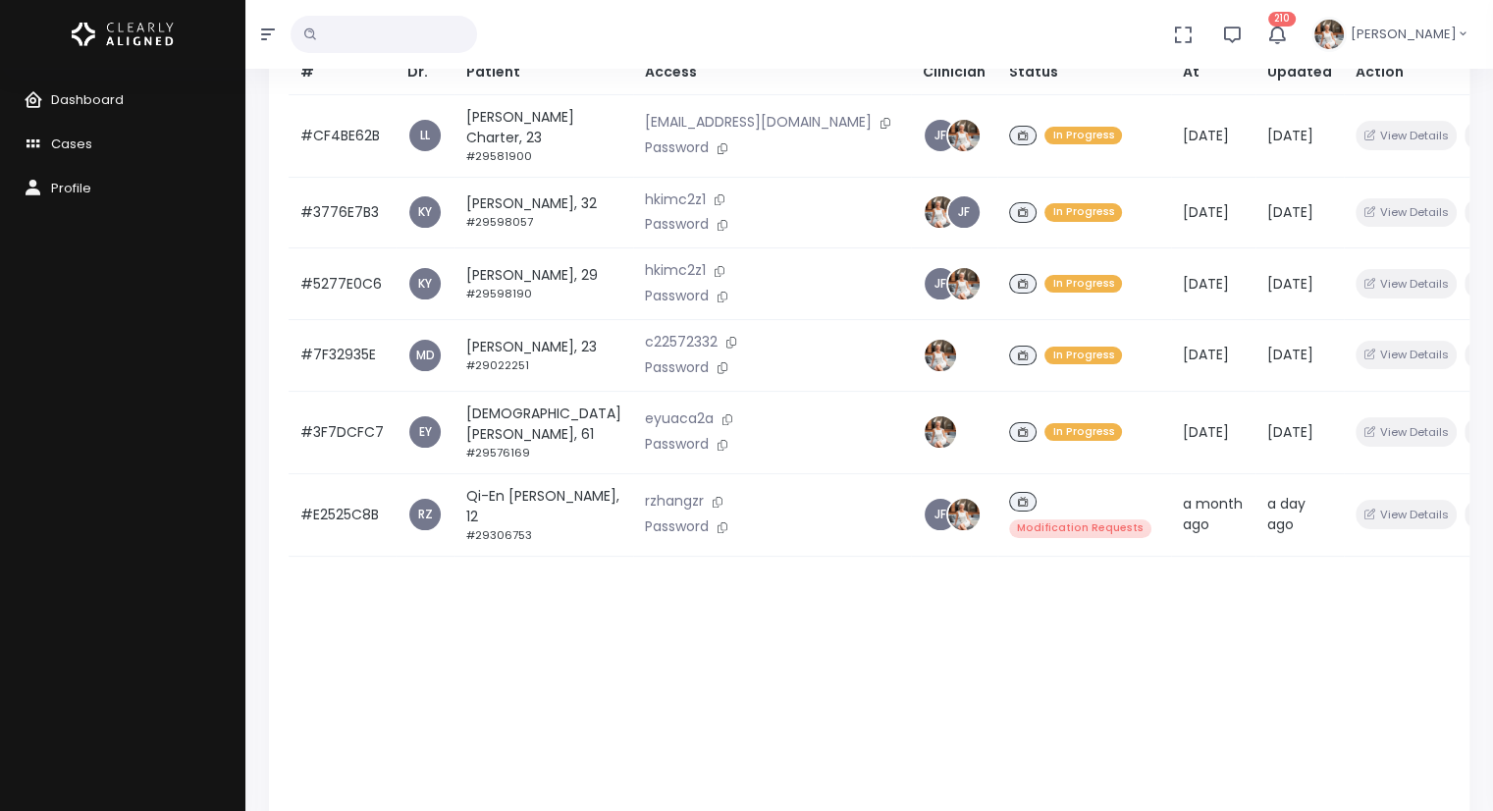
scroll to position [292, 0]
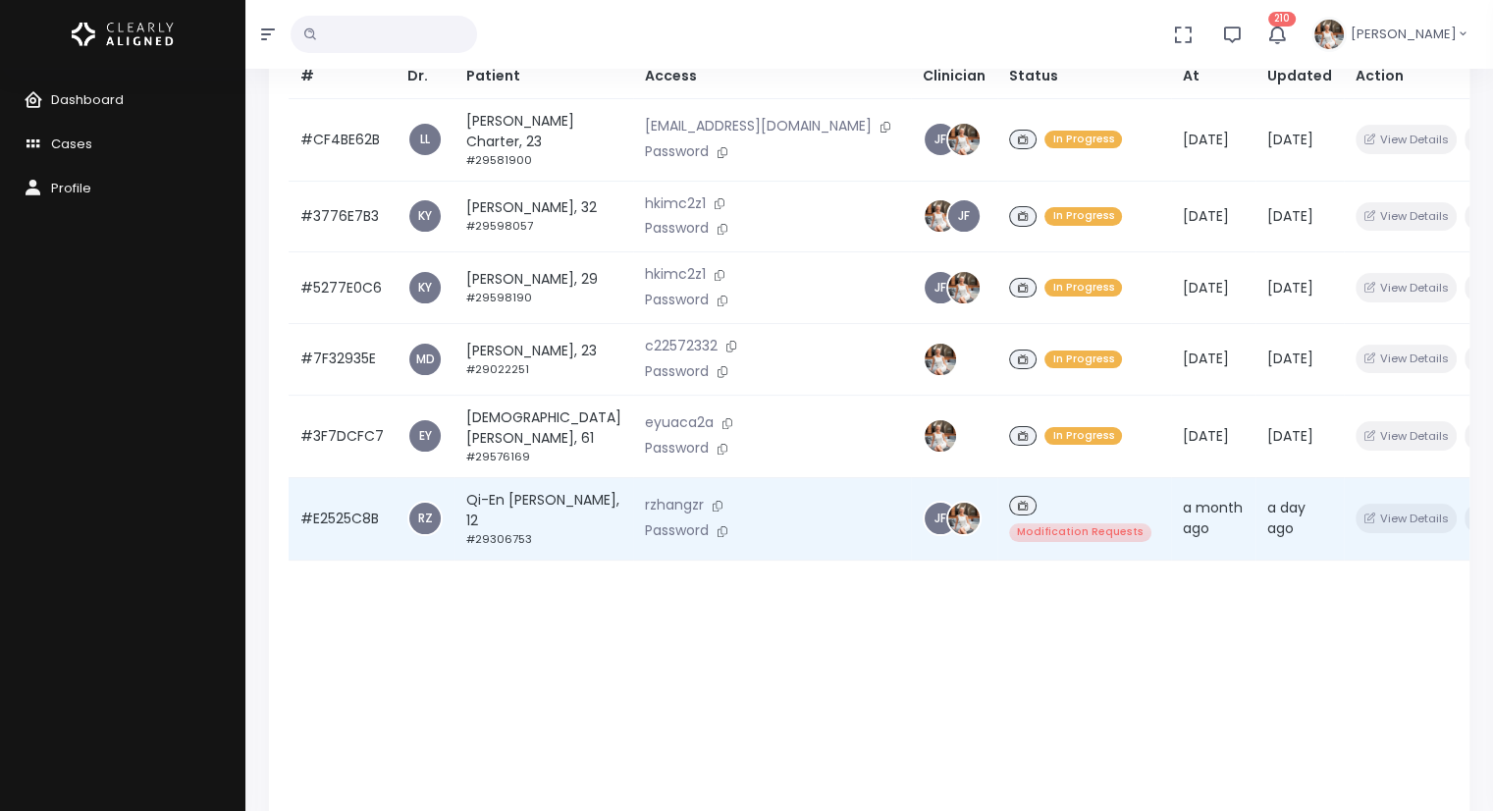
click at [347, 534] on td "#E2525C8B" at bounding box center [342, 518] width 107 height 82
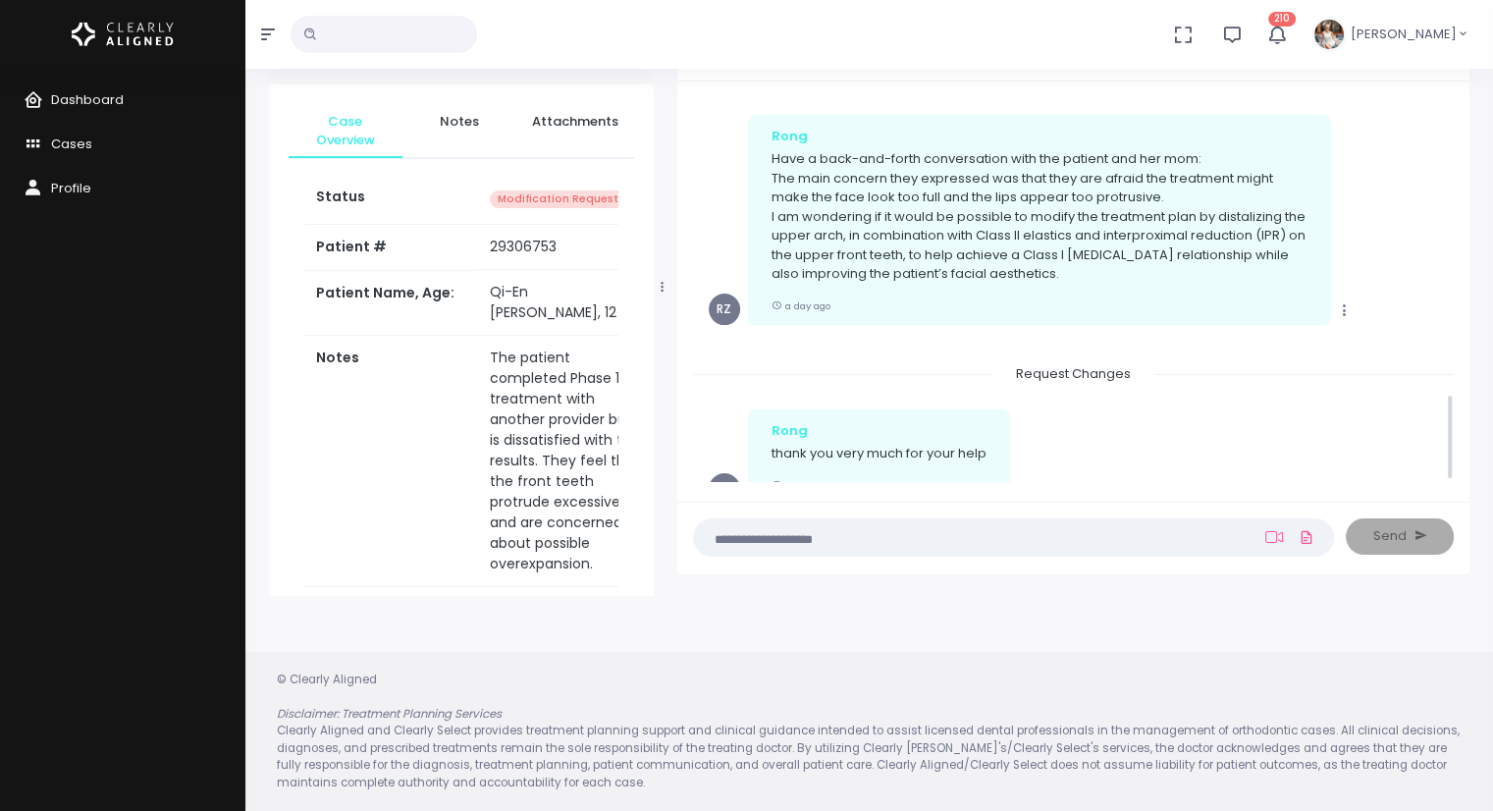
scroll to position [1379, 0]
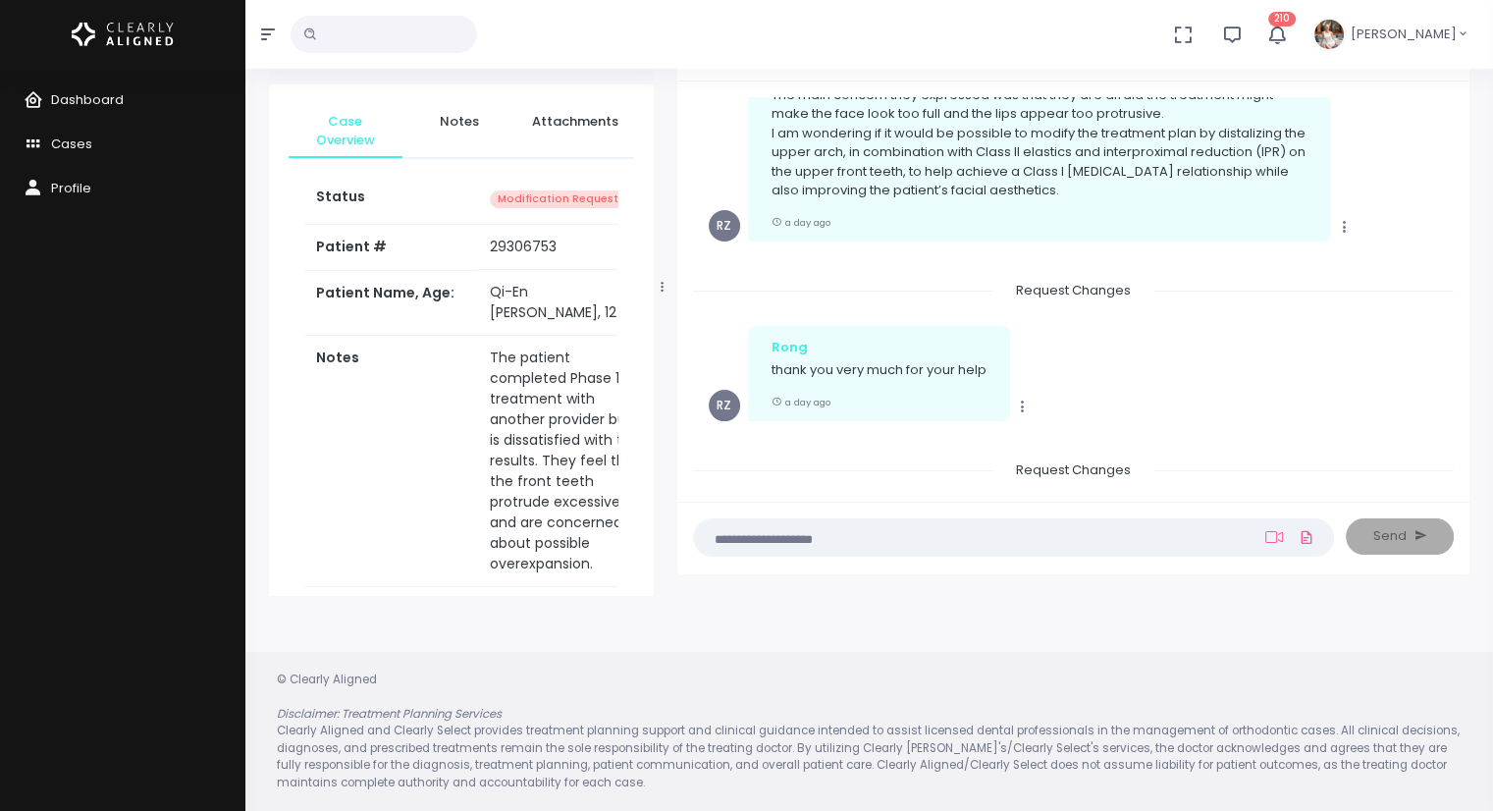
click at [883, 556] on div "(Obrigatório) Posicione-se a frente da câmera para tirar uma selfie. Iniciar (O…" at bounding box center [1013, 538] width 665 height 40
click at [914, 542] on textarea at bounding box center [975, 537] width 539 height 22
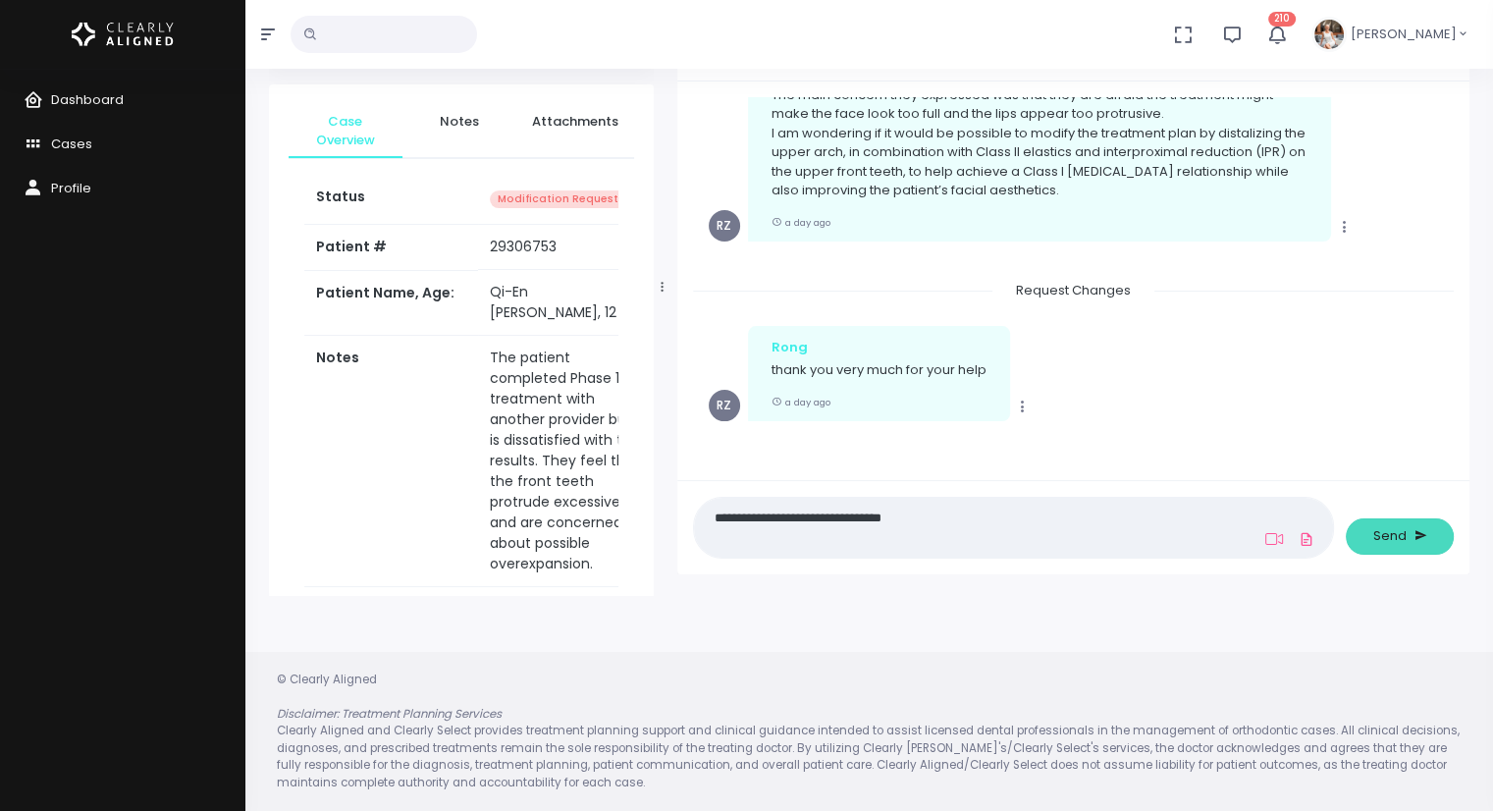
type textarea "**********"
click at [1393, 544] on span "Send" at bounding box center [1389, 536] width 33 height 20
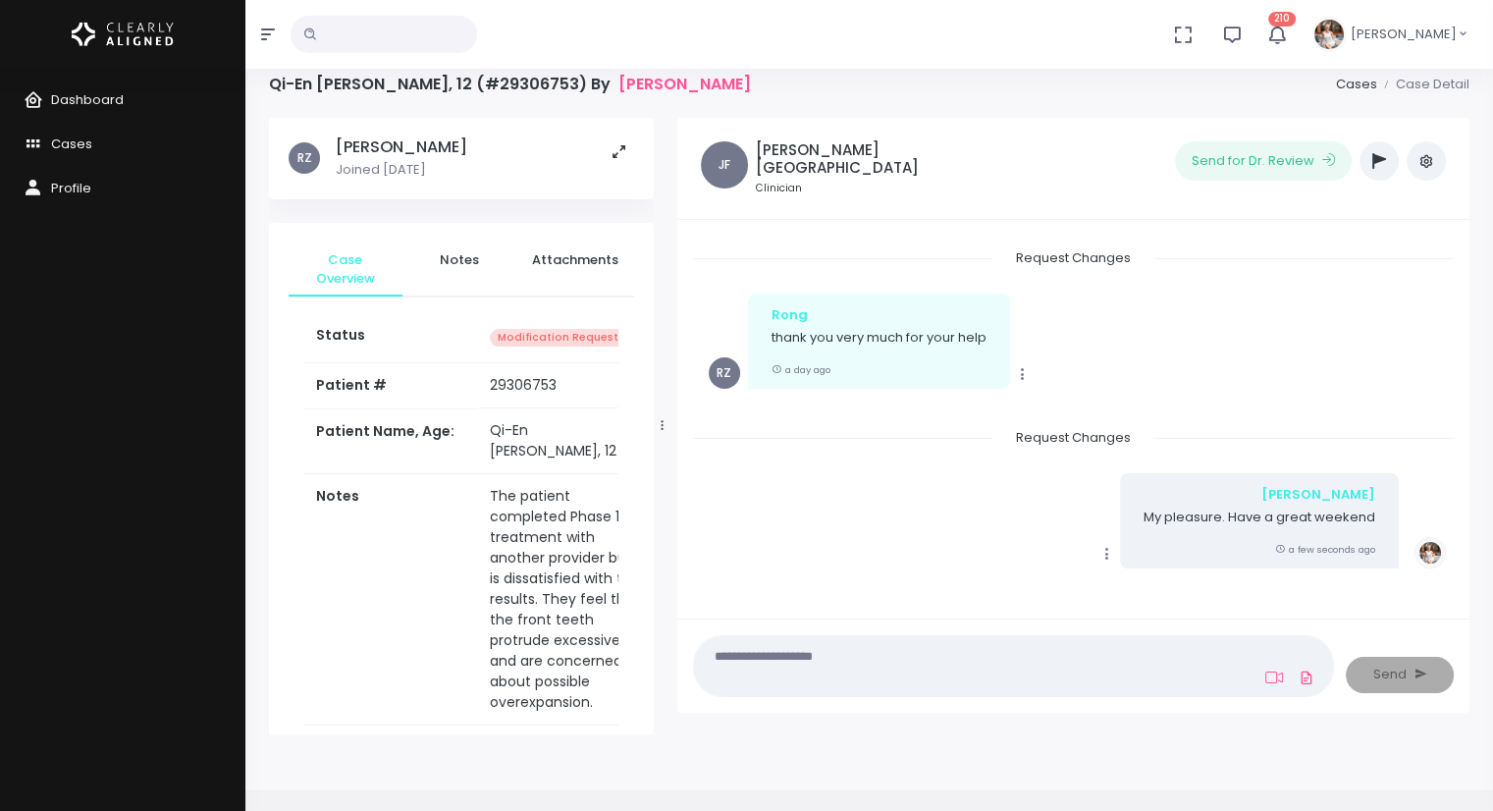
scroll to position [14, 0]
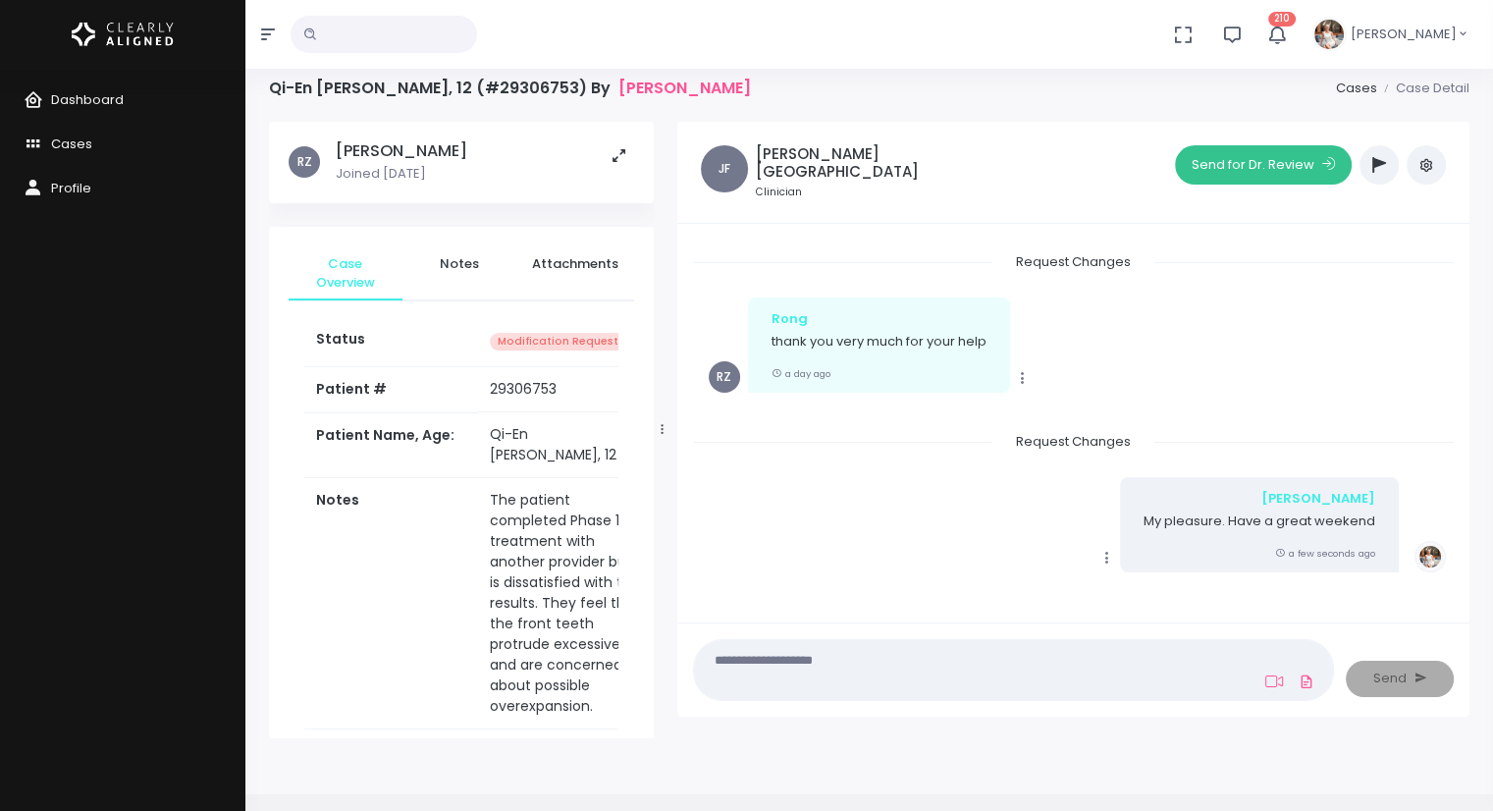
click at [1259, 170] on button "Send for Dr. Review" at bounding box center [1263, 164] width 177 height 39
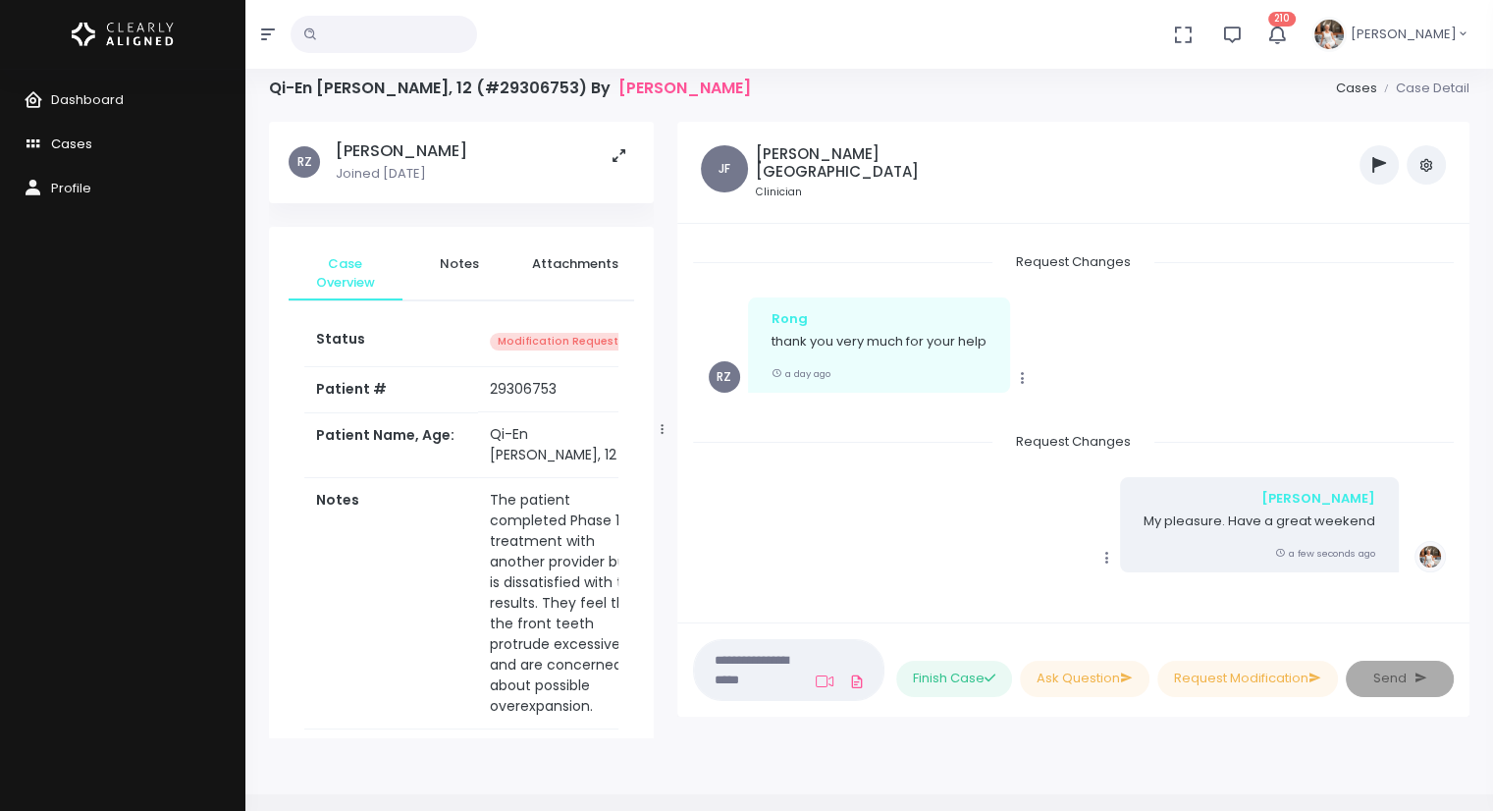
scroll to position [1924, 0]
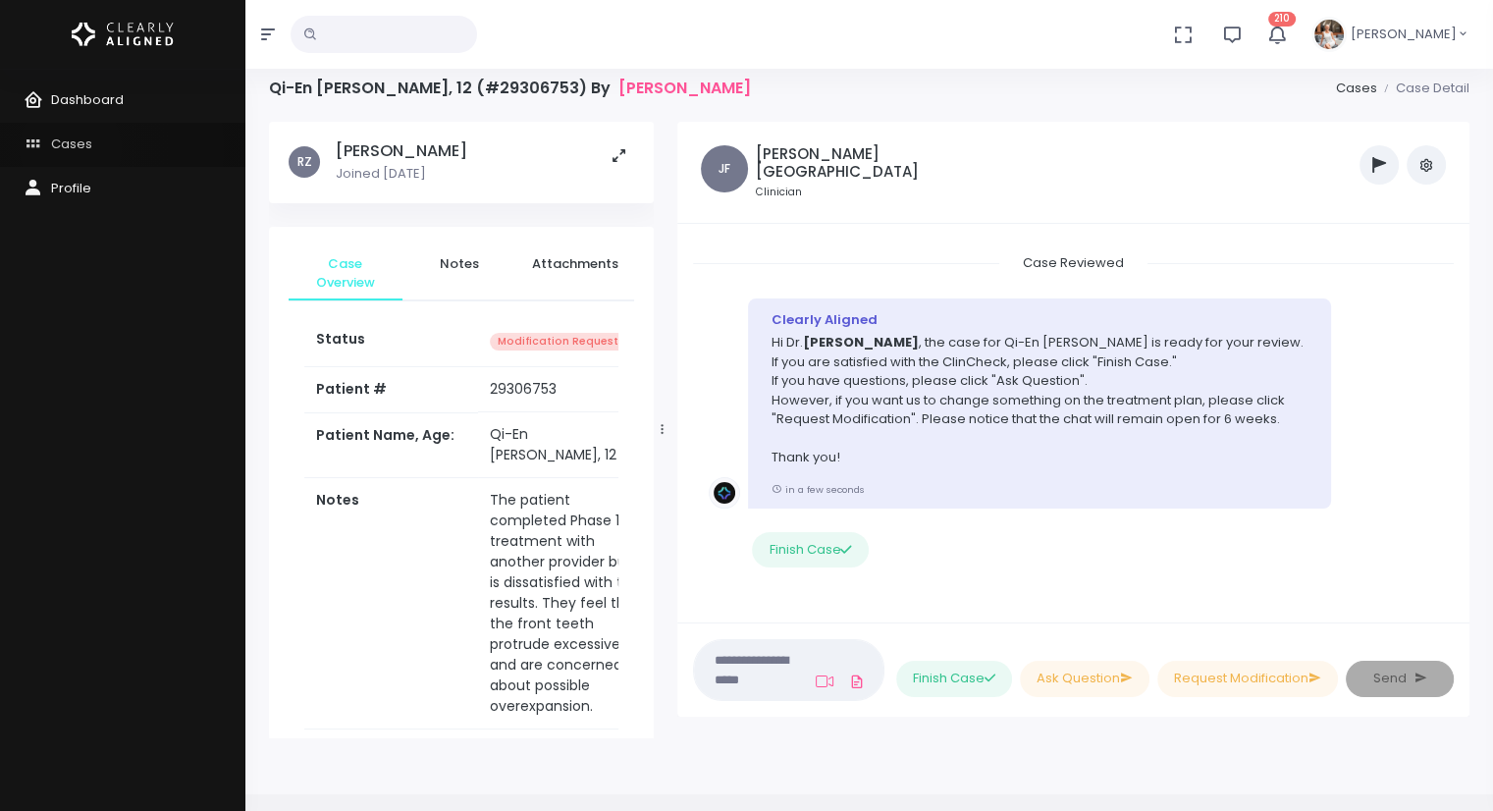
click at [71, 148] on span "Cases" at bounding box center [71, 143] width 41 height 19
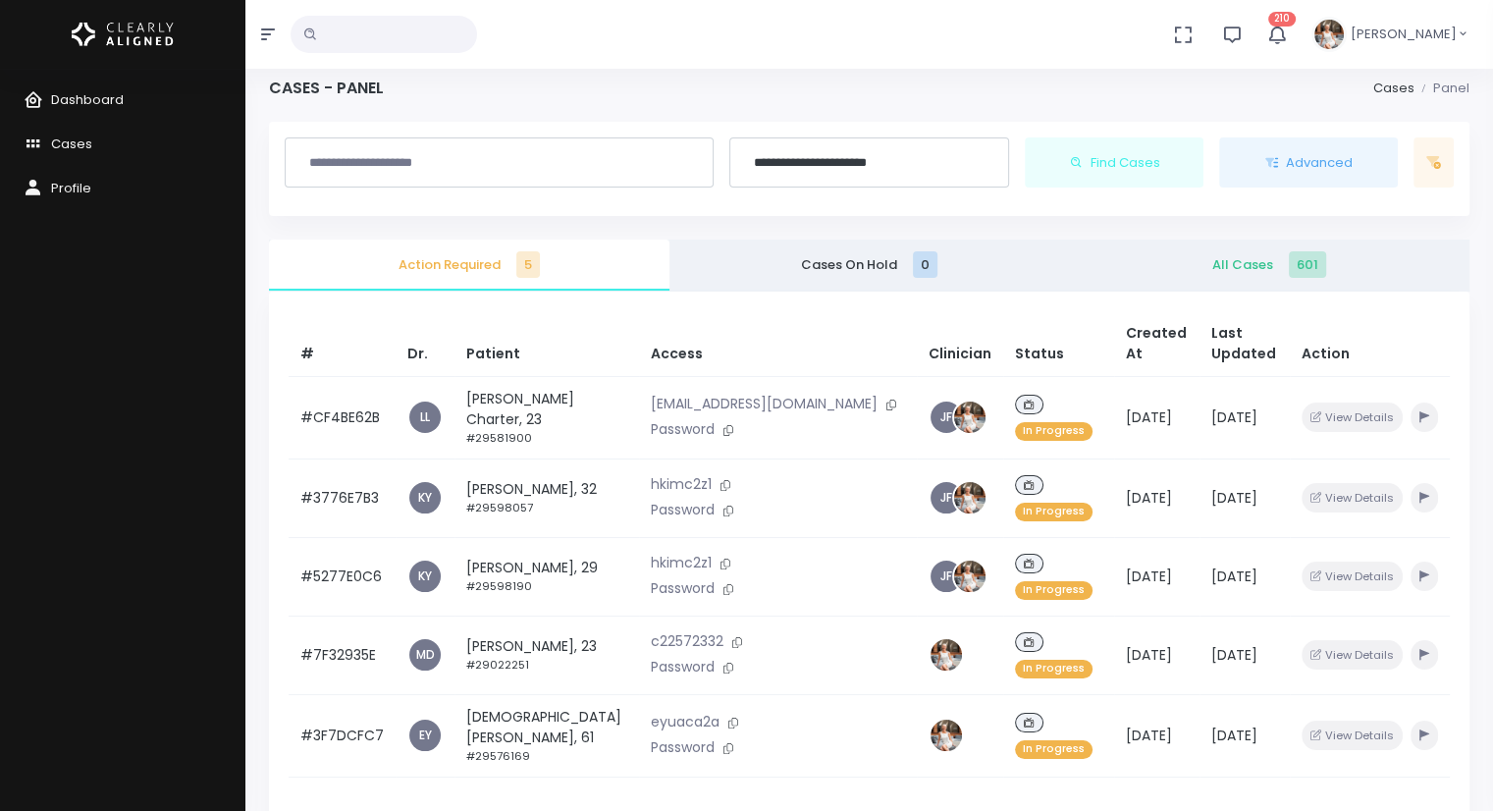
click at [369, 34] on input "text" at bounding box center [384, 34] width 187 height 37
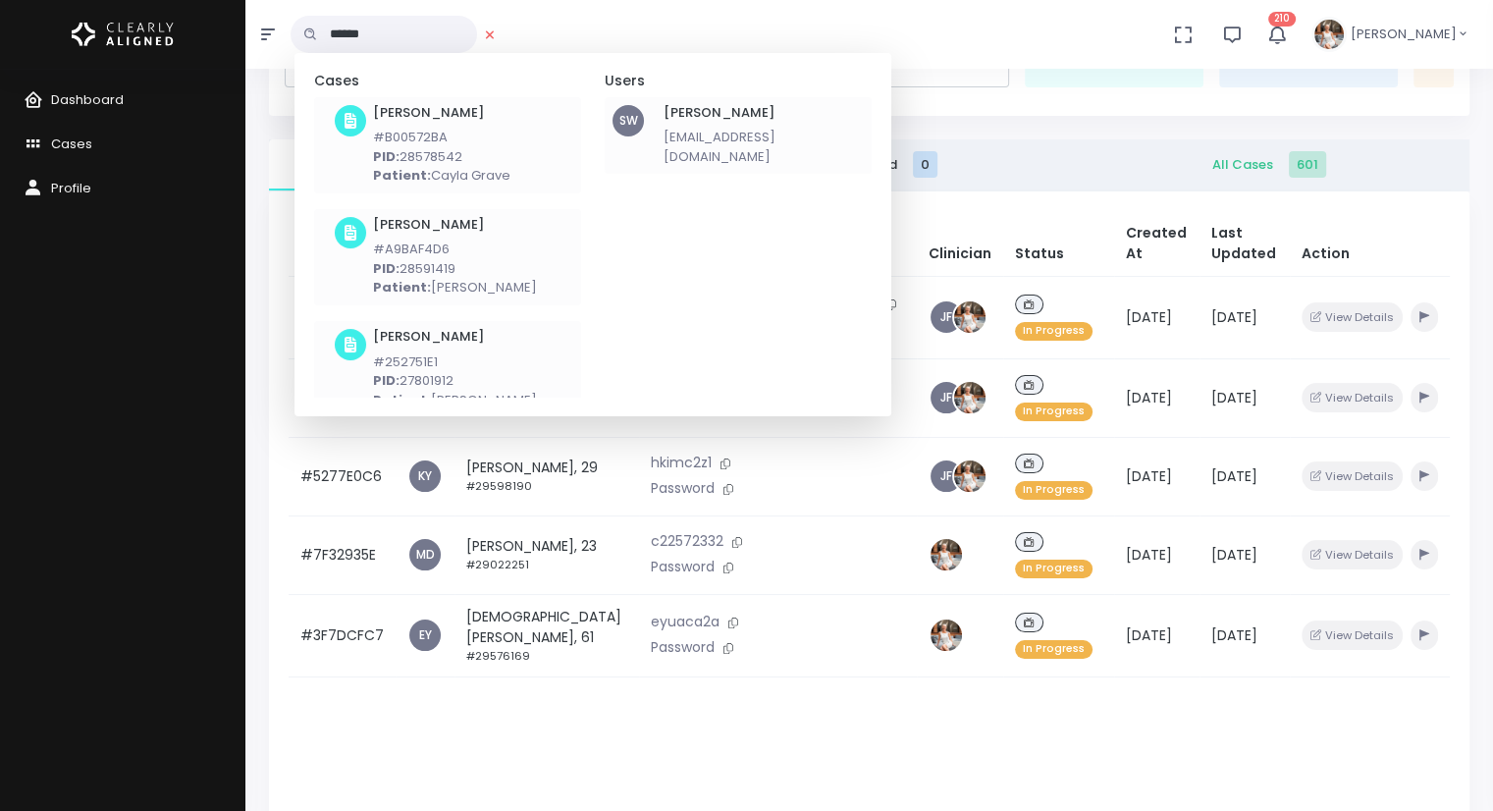
scroll to position [108, 0]
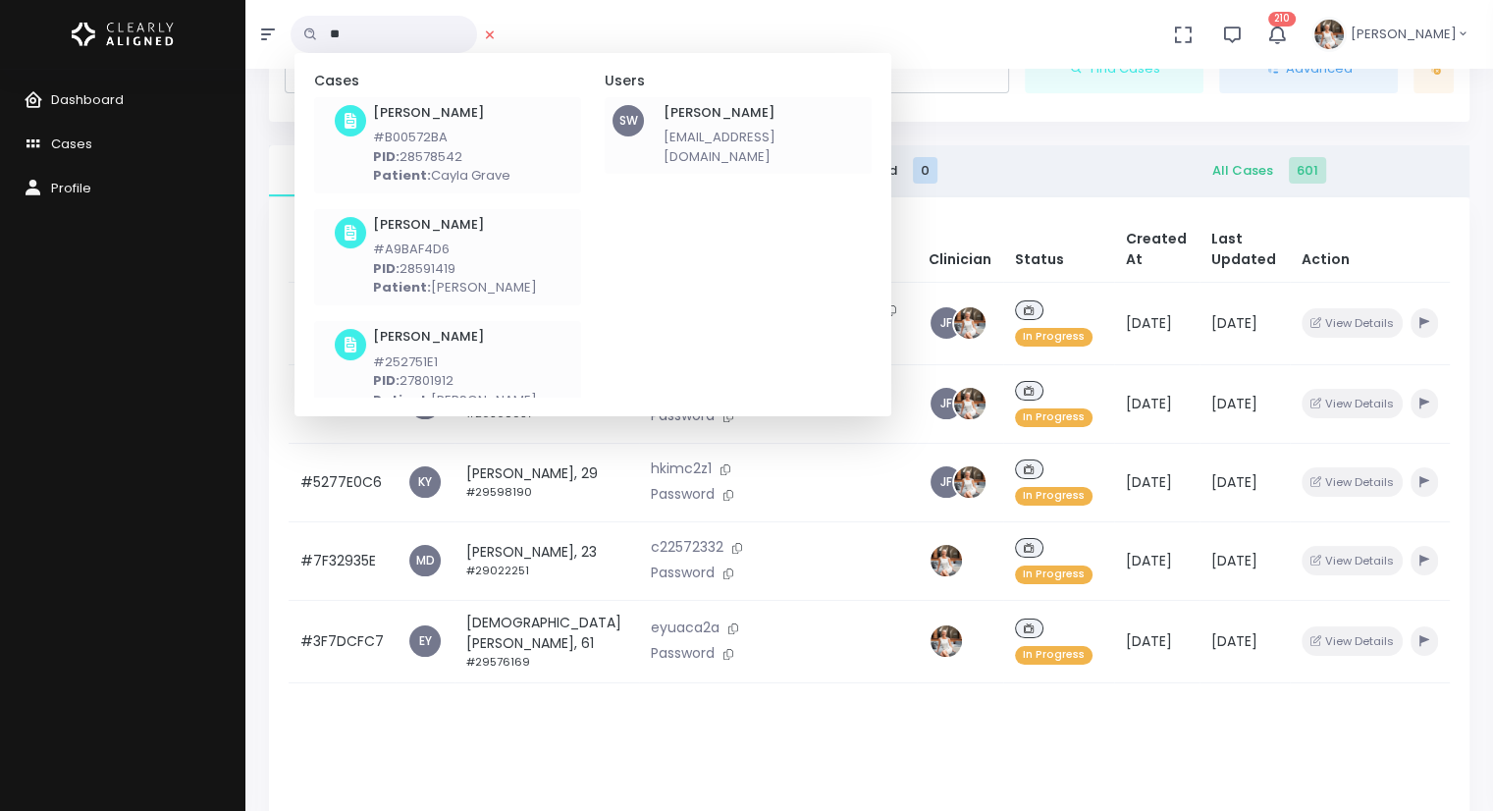
type input "*"
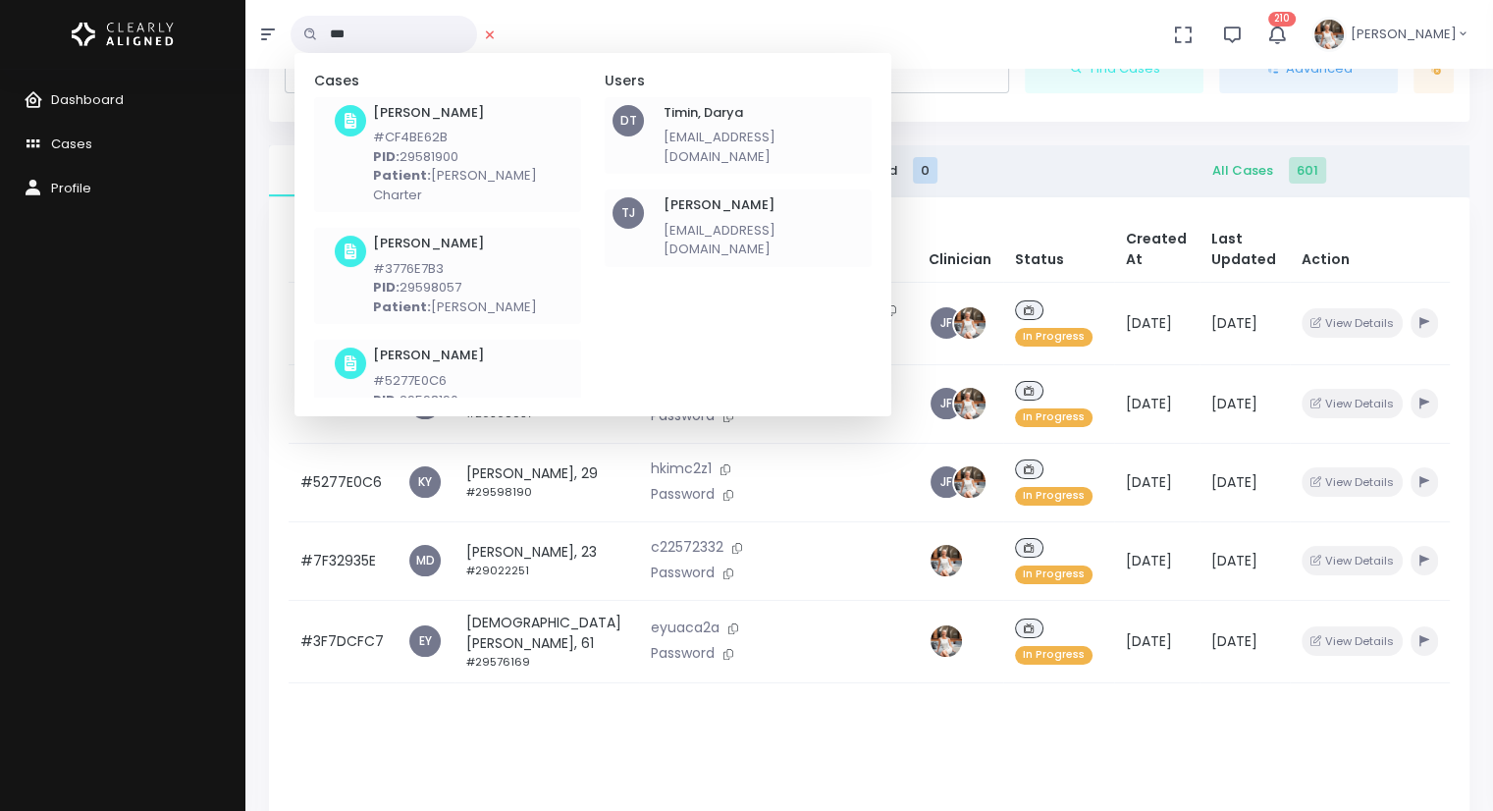
type input "***"
click at [709, 197] on h6 "[PERSON_NAME]" at bounding box center [764, 205] width 200 height 16
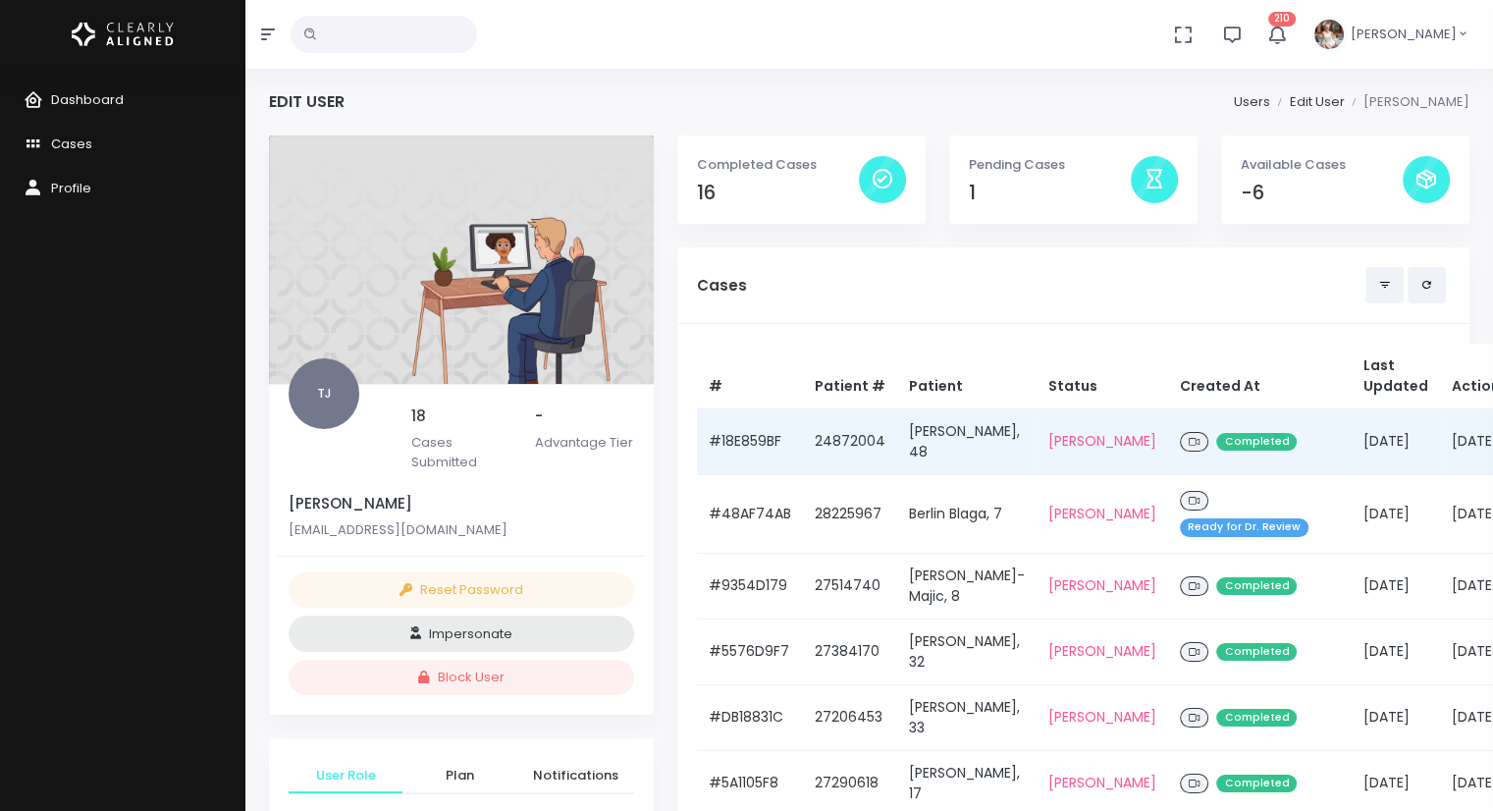
click at [765, 449] on td "#18E859BF" at bounding box center [750, 441] width 106 height 66
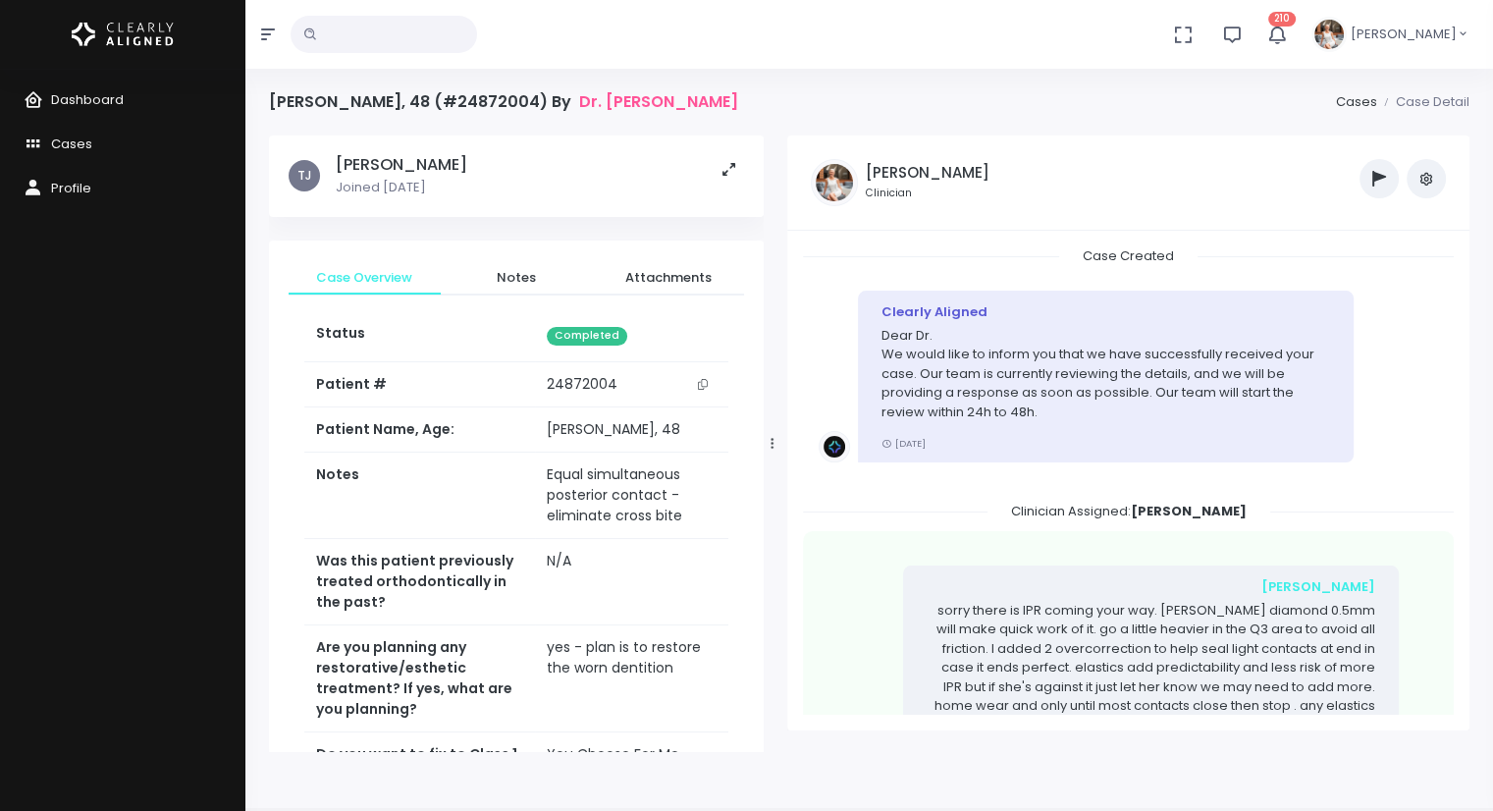
drag, startPoint x: 661, startPoint y: 448, endPoint x: 773, endPoint y: 447, distance: 111.9
click at [773, 447] on icon at bounding box center [772, 443] width 3 height 13
click at [707, 731] on td "yes - plan is to restore the worn dentition" at bounding box center [633, 678] width 194 height 107
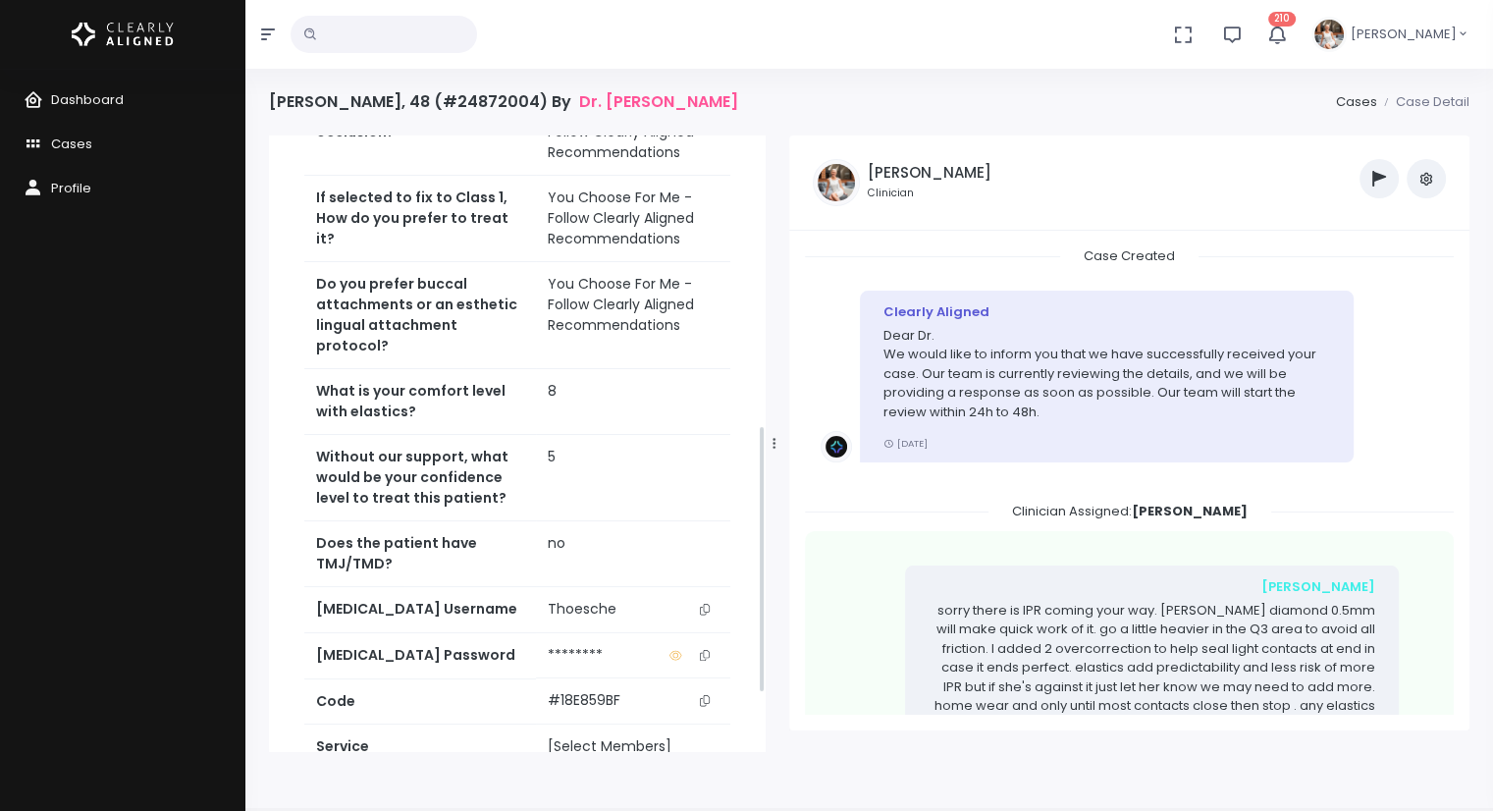
scroll to position [667, 0]
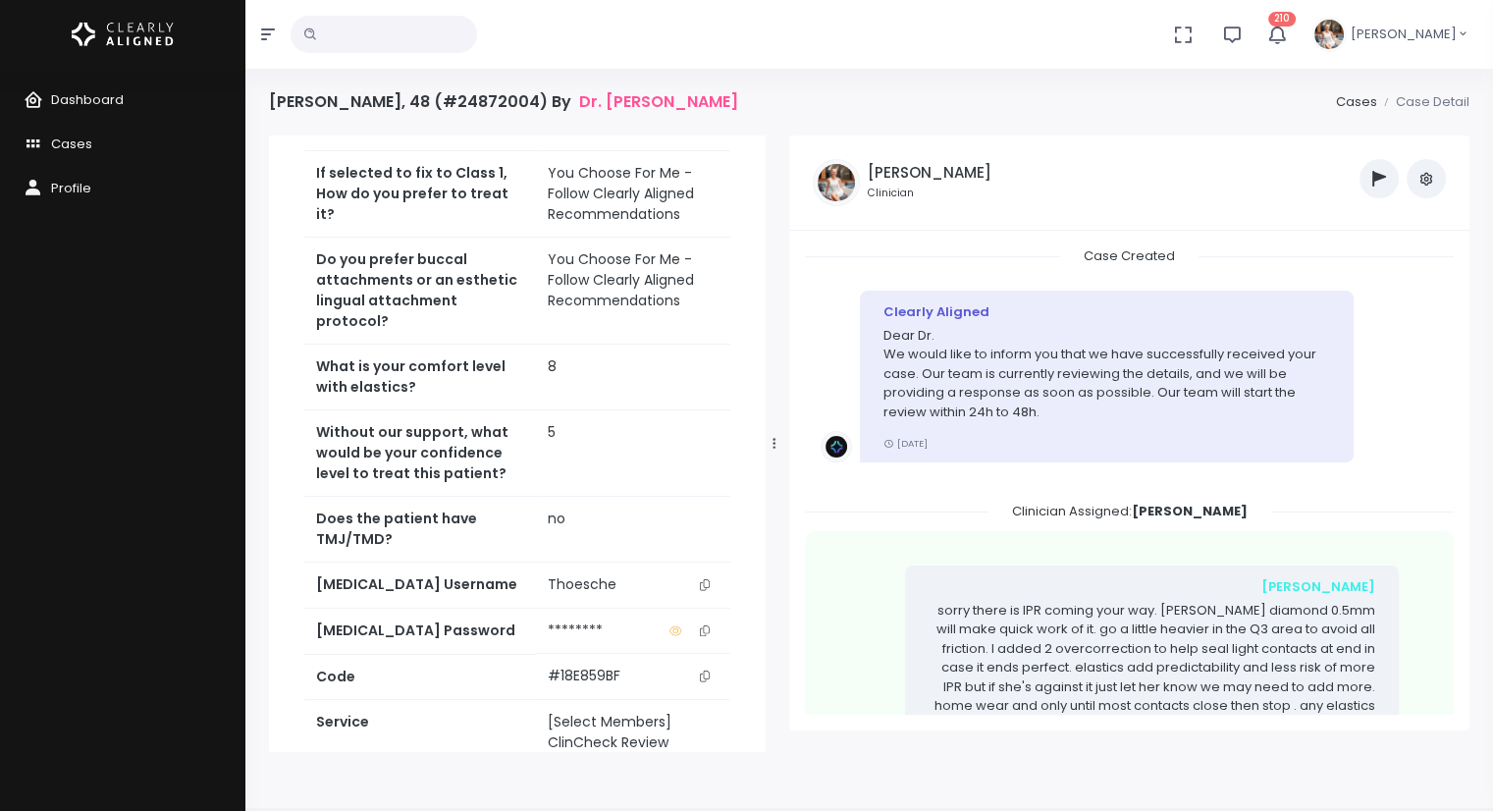
click at [708, 590] on icon "scrollable content" at bounding box center [705, 584] width 10 height 11
